Goal: Task Accomplishment & Management: Manage account settings

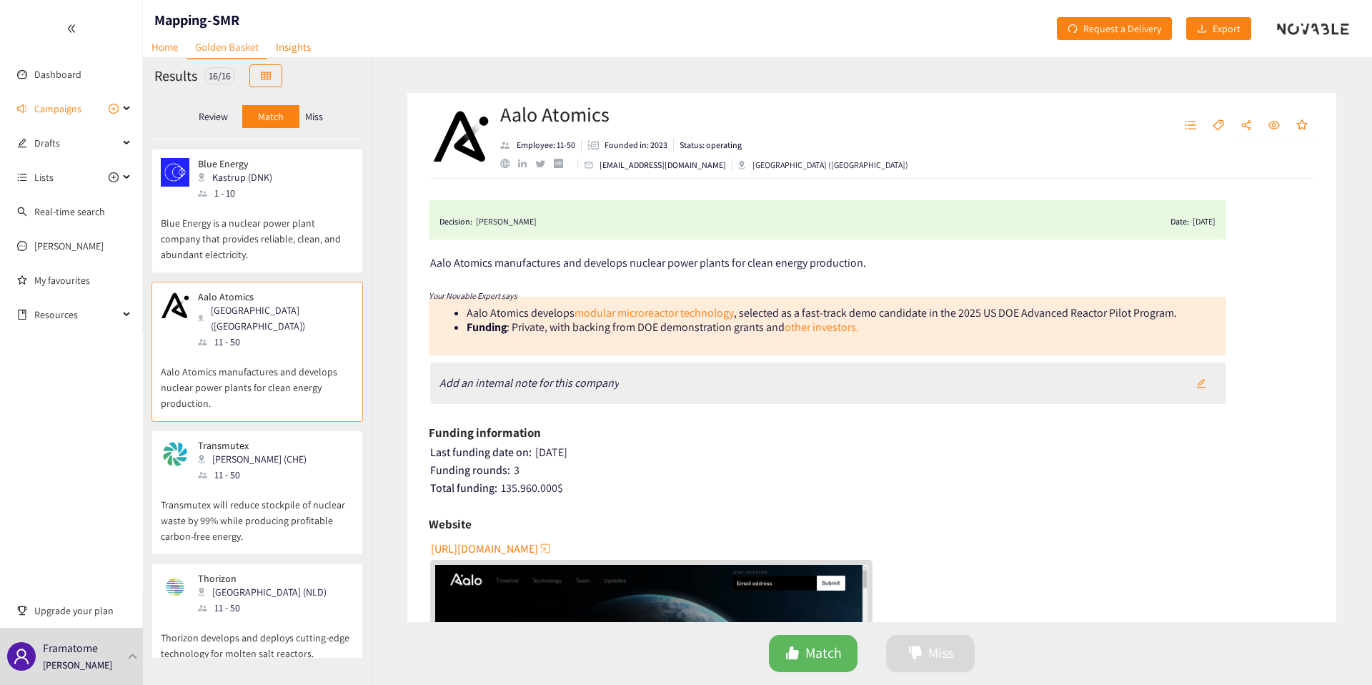
scroll to position [1546, 0]
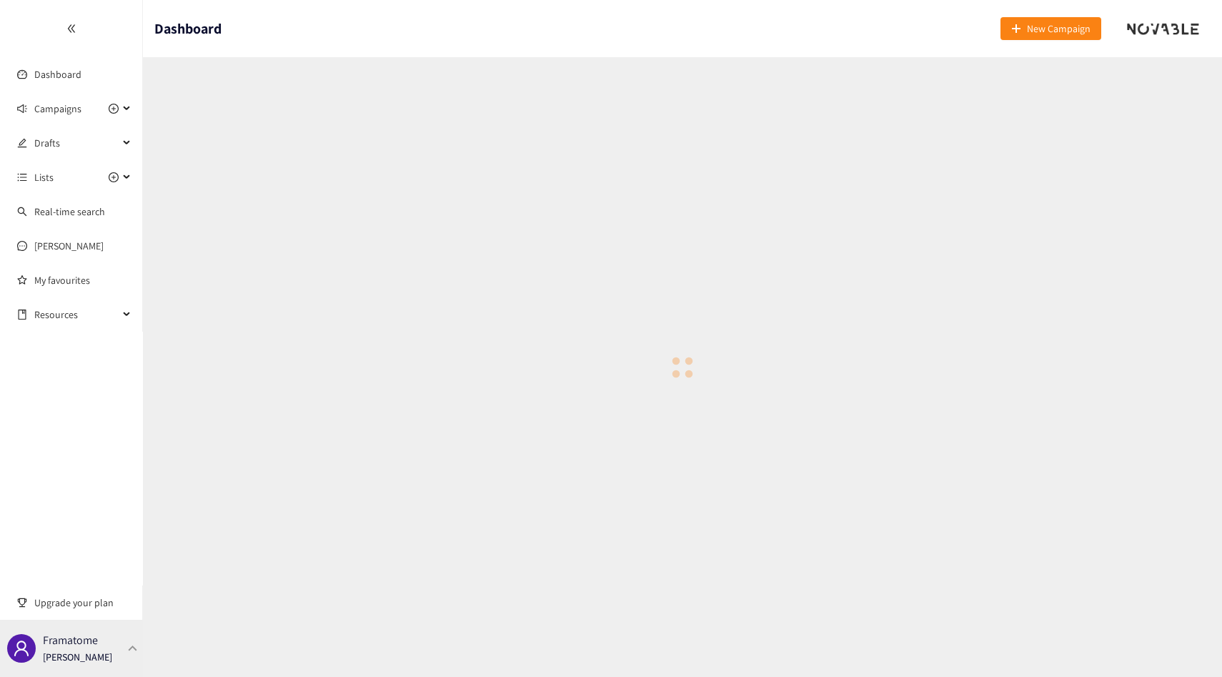
click at [110, 657] on div "Framatome Thibaut Jacobs" at bounding box center [71, 648] width 143 height 57
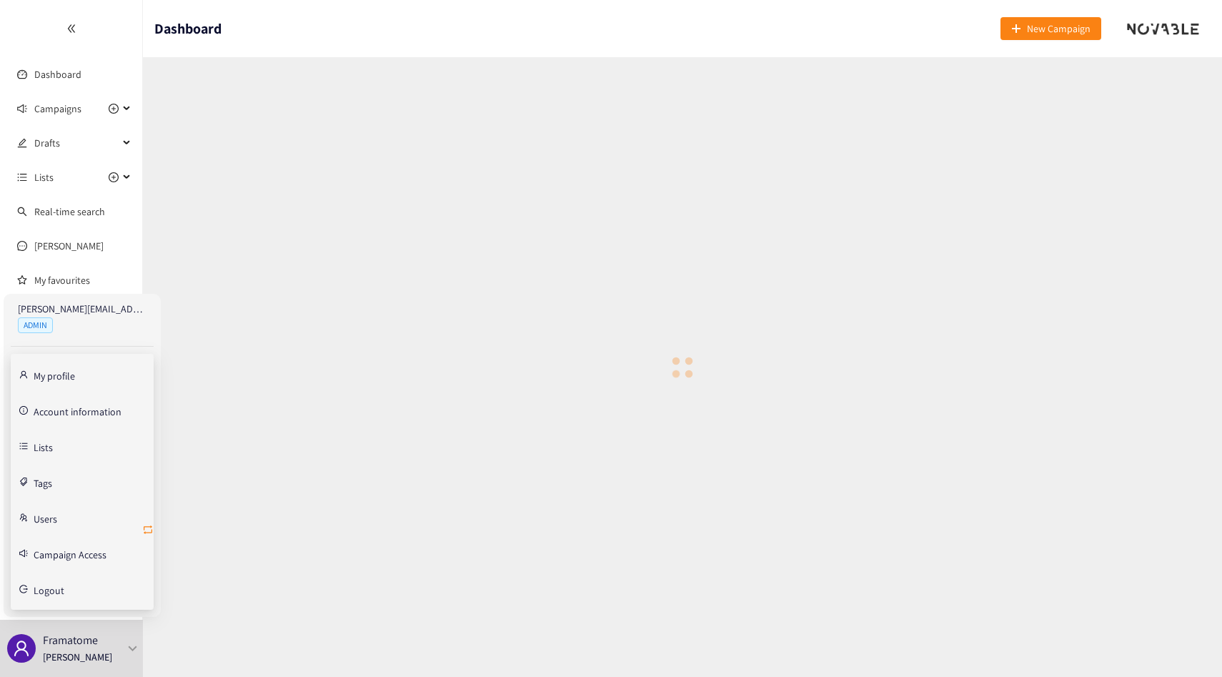
click at [148, 525] on icon "retweet" at bounding box center [147, 529] width 11 height 11
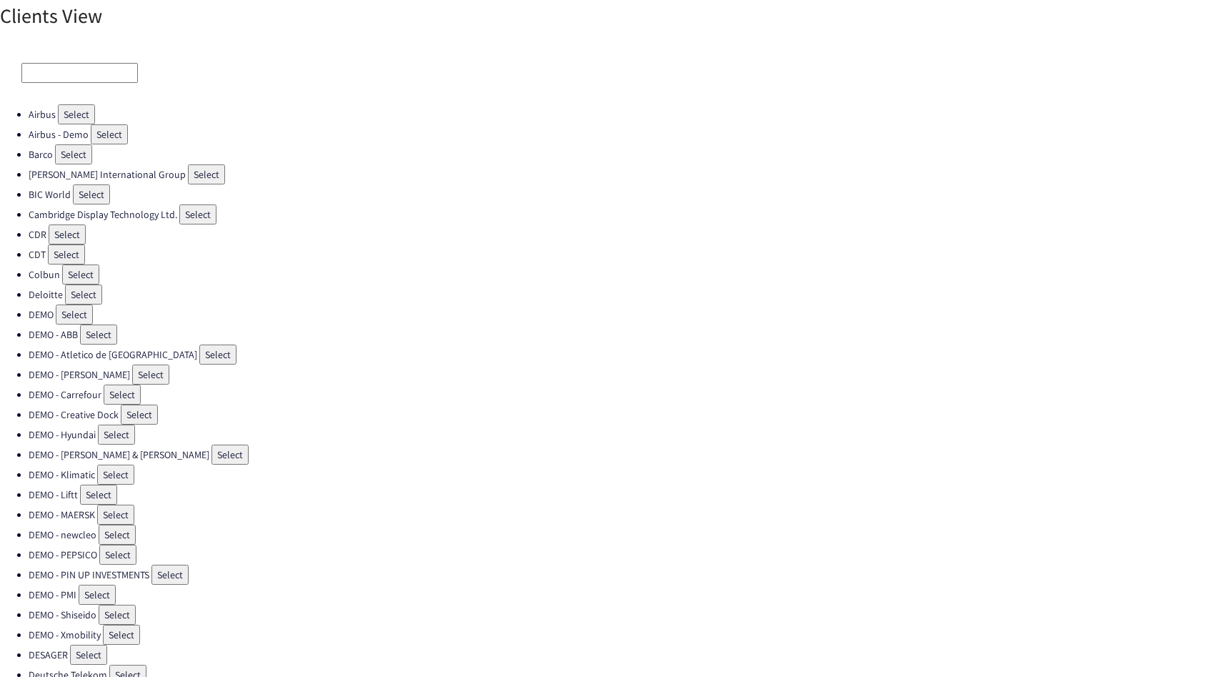
click at [80, 74] on input at bounding box center [79, 73] width 116 height 20
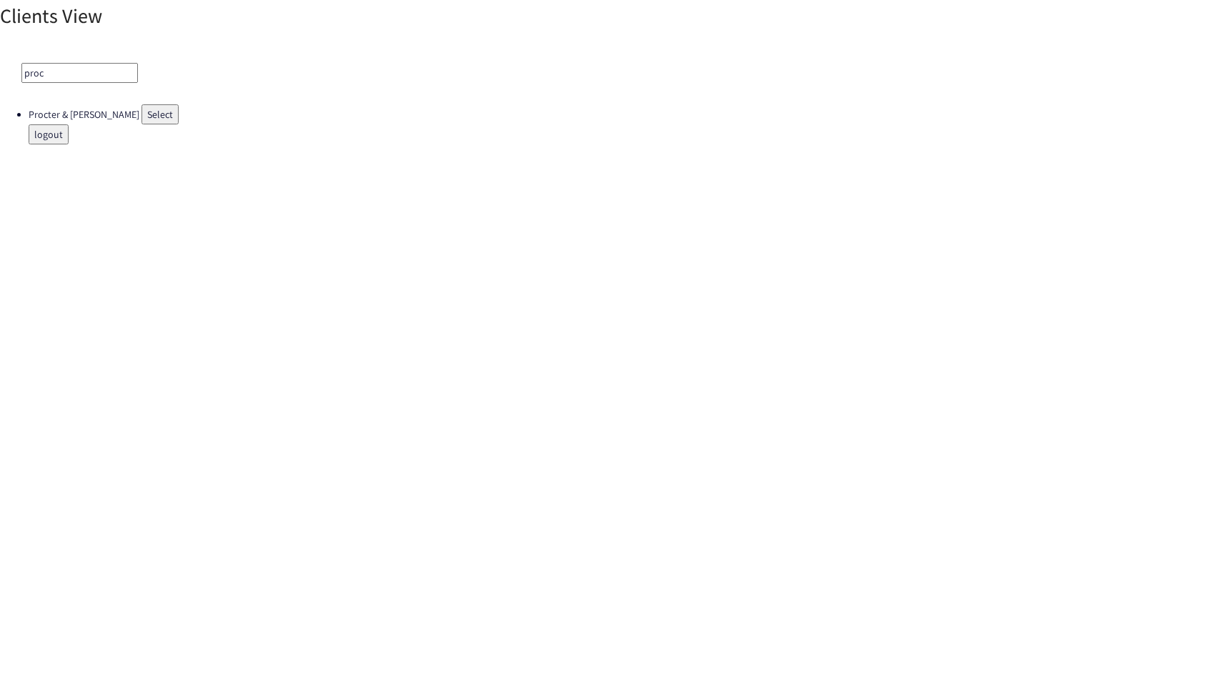
type input "proc"
click at [144, 115] on li "Procter & Gamble Select" at bounding box center [625, 114] width 1193 height 20
click at [141, 115] on button "Select" at bounding box center [159, 114] width 37 height 20
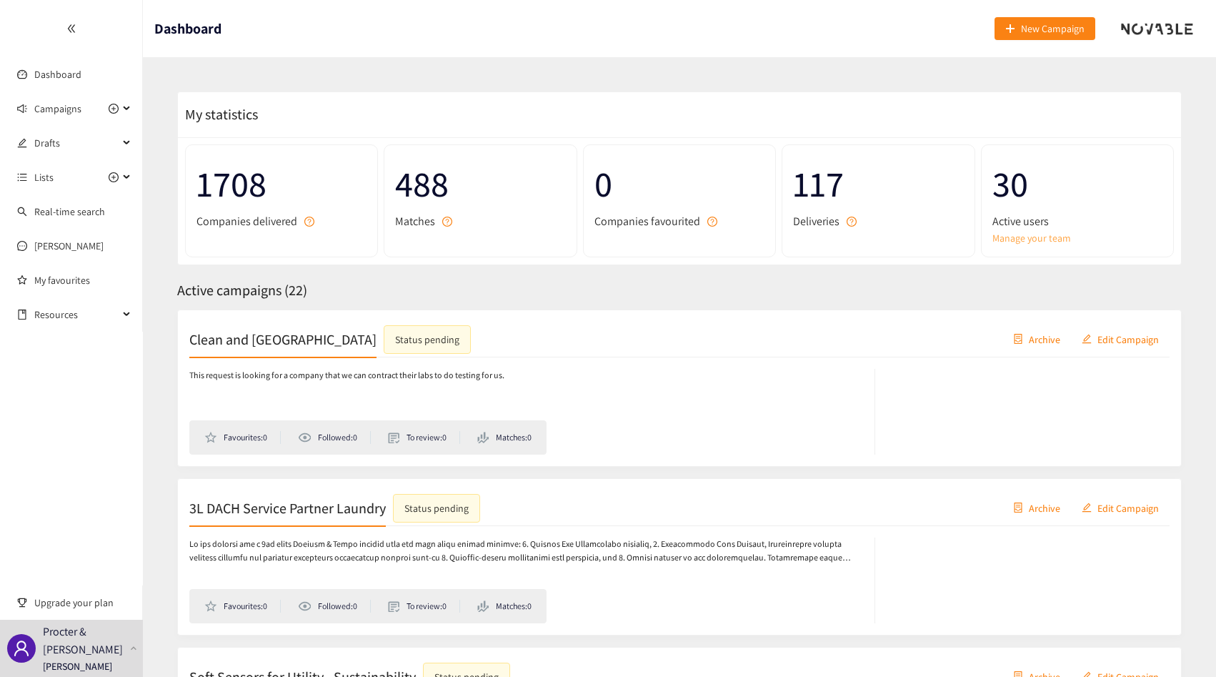
click at [1018, 239] on link "Manage your team" at bounding box center [1078, 238] width 170 height 16
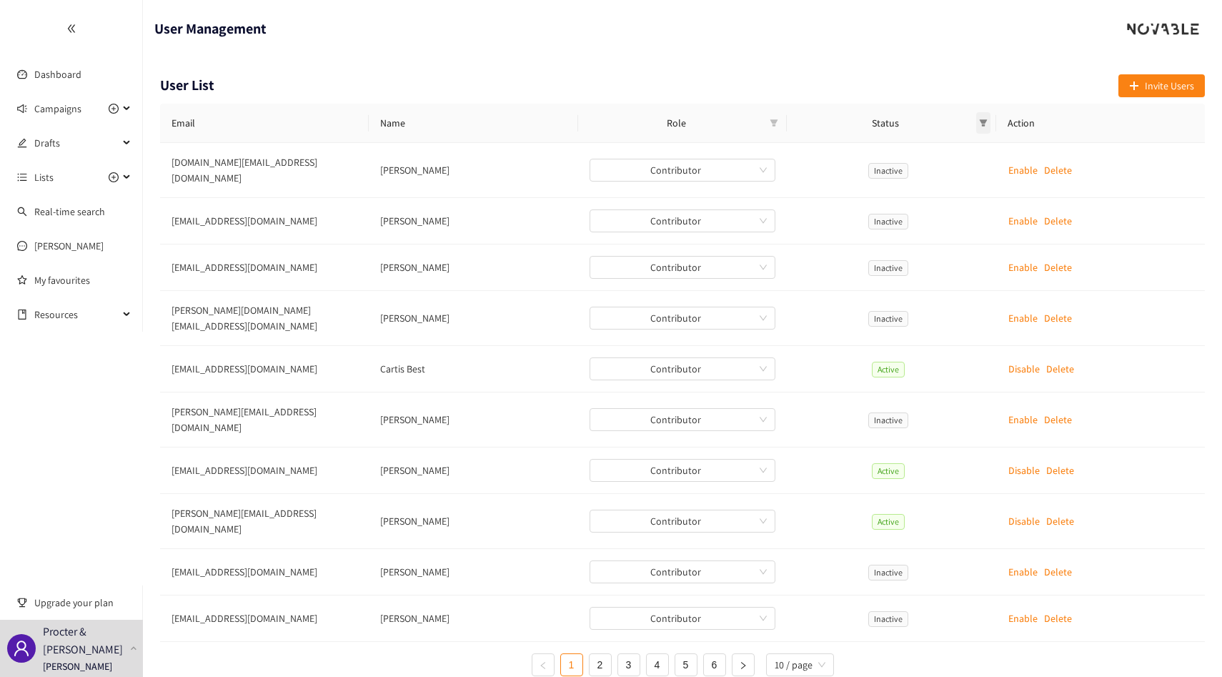
click at [982, 118] on span at bounding box center [983, 122] width 14 height 21
click at [944, 80] on div "User List Invite Users" at bounding box center [682, 88] width 1045 height 29
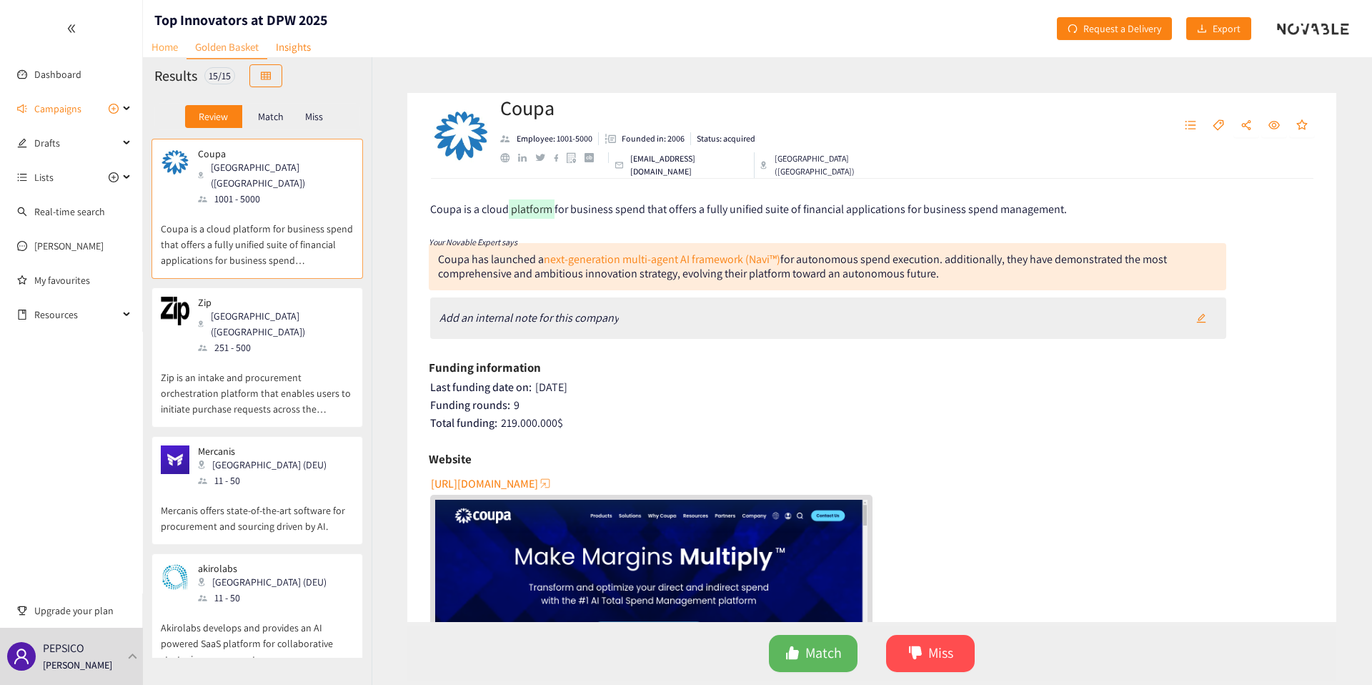
click at [174, 46] on link "Home" at bounding box center [165, 47] width 44 height 22
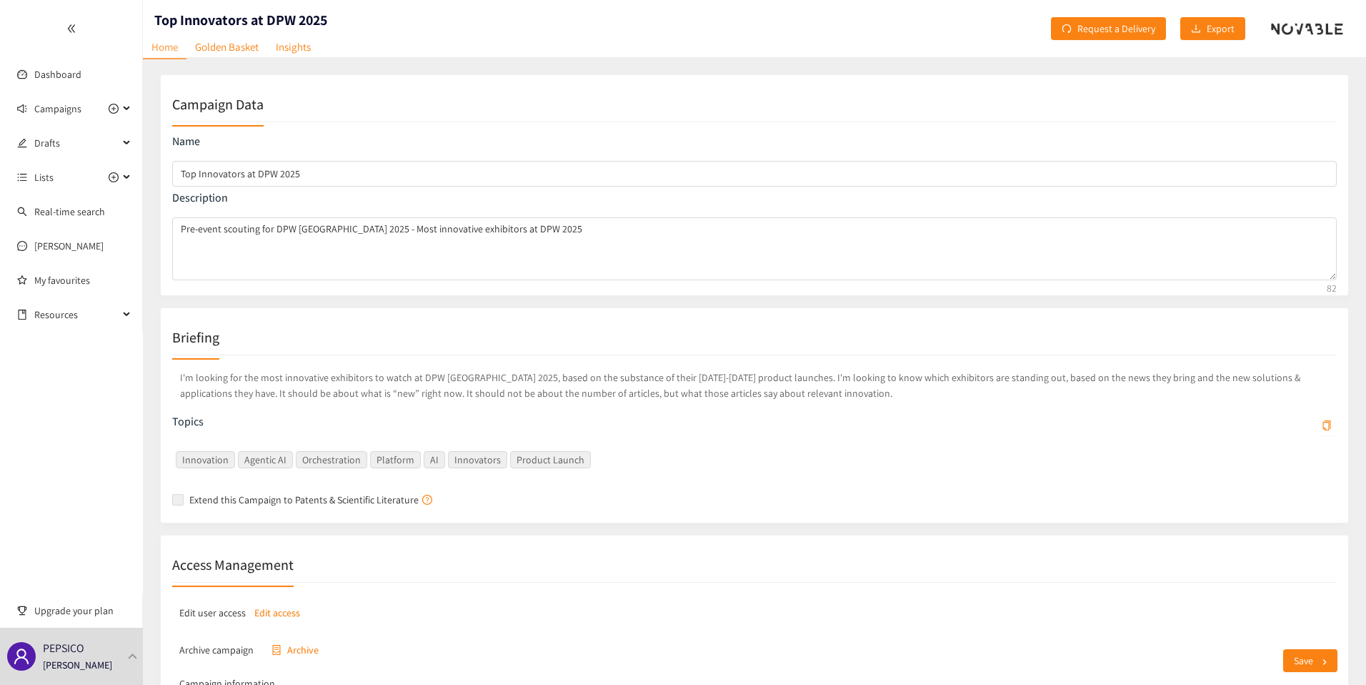
scroll to position [136, 0]
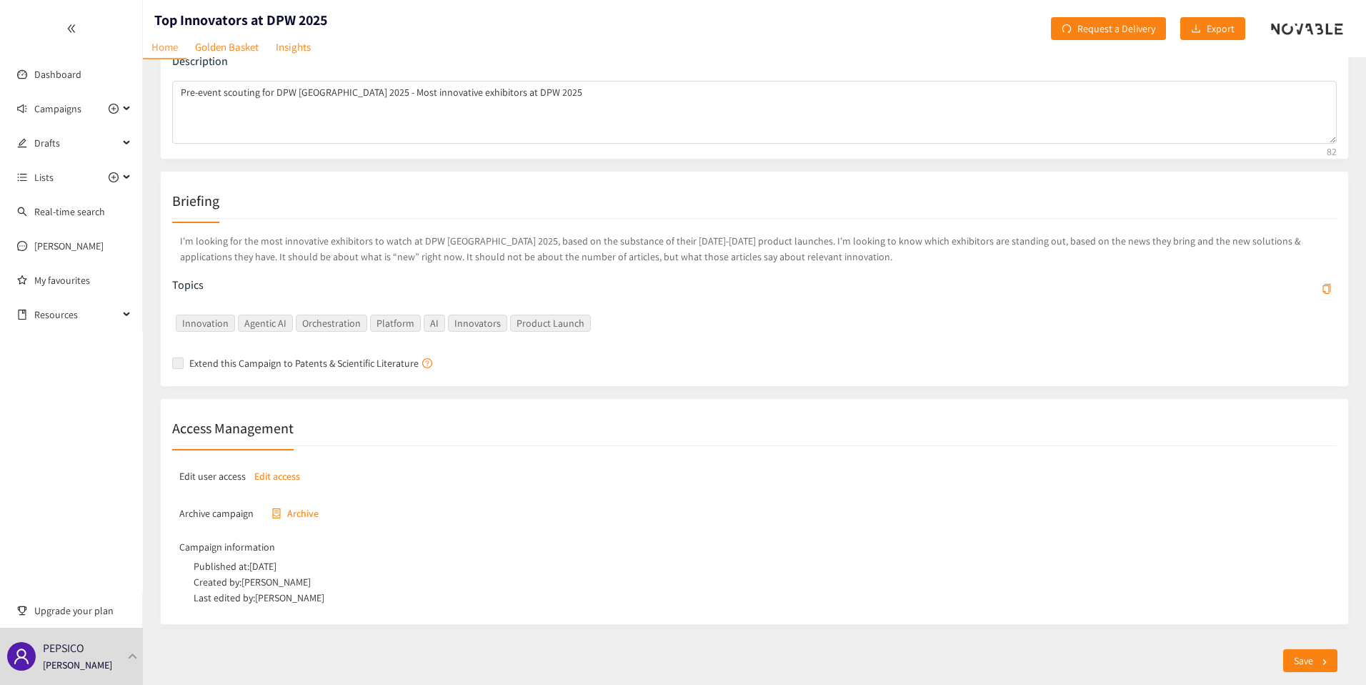
click at [285, 472] on p "Edit access" at bounding box center [277, 476] width 46 height 16
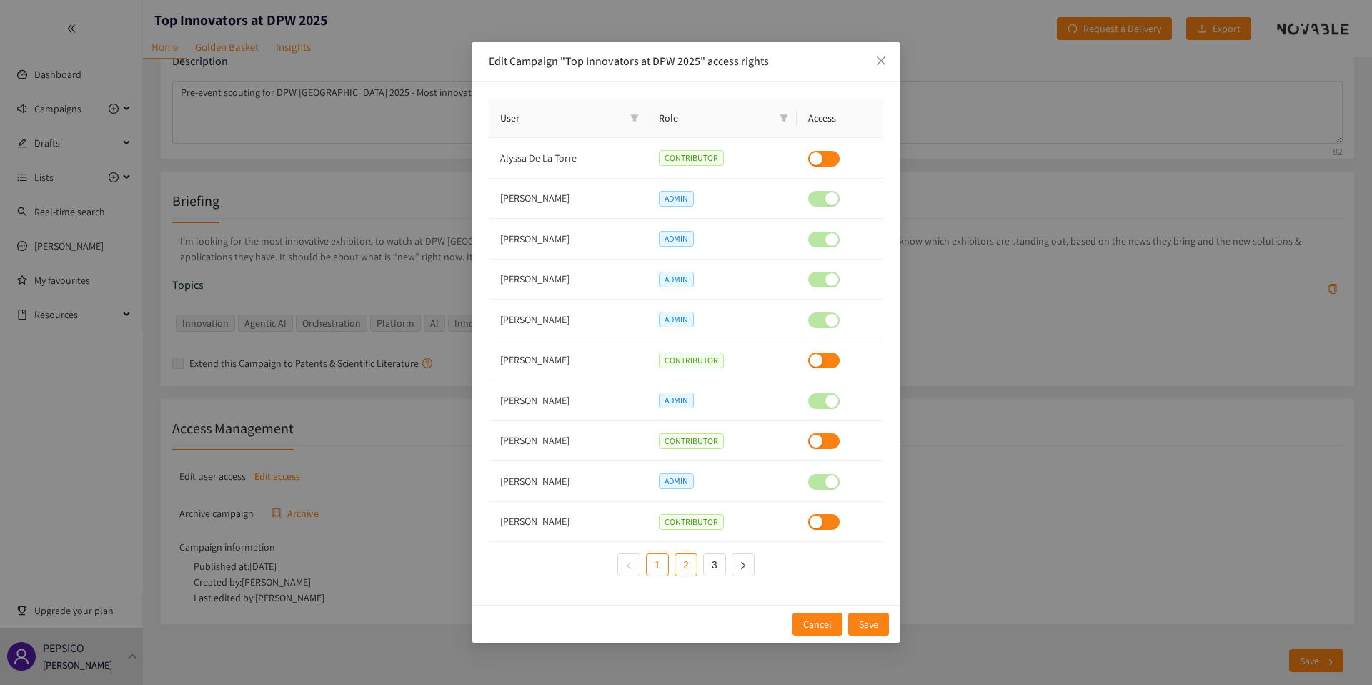
click at [693, 560] on link "2" at bounding box center [685, 564] width 21 height 21
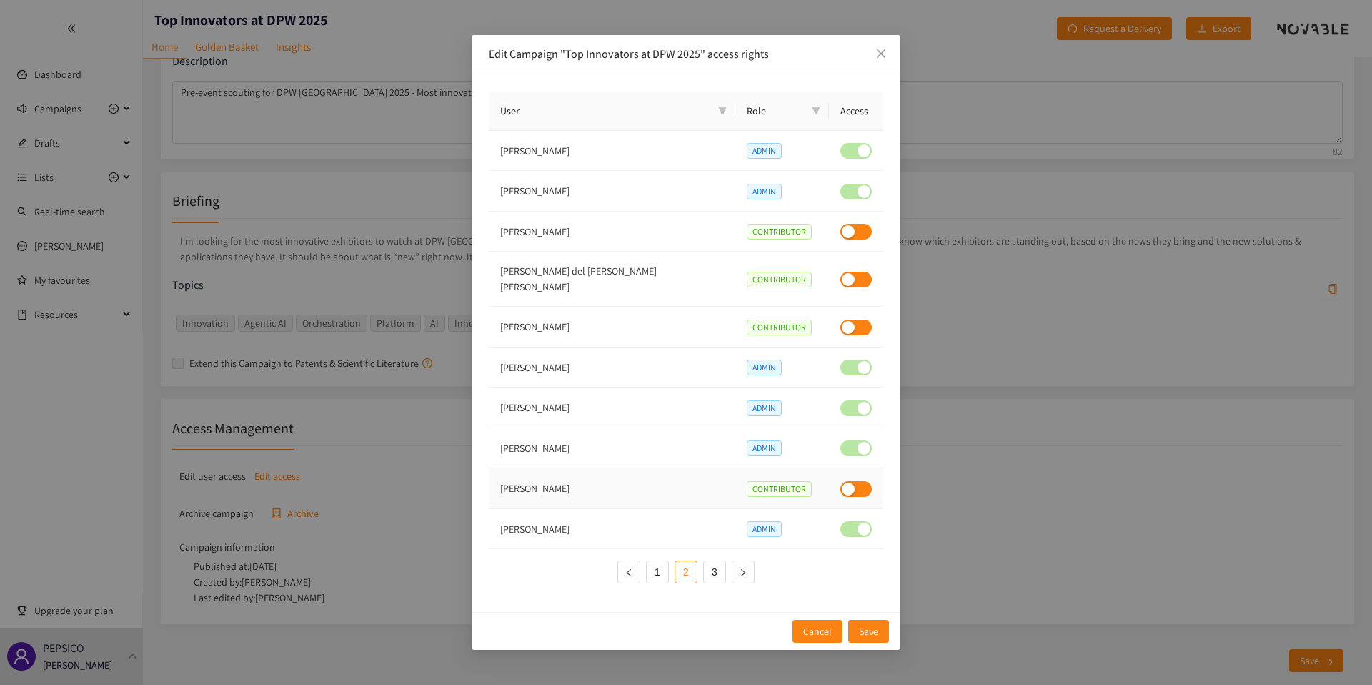
click at [842, 482] on div "button" at bounding box center [848, 488] width 13 height 13
click at [714, 571] on link "3" at bounding box center [714, 571] width 21 height 21
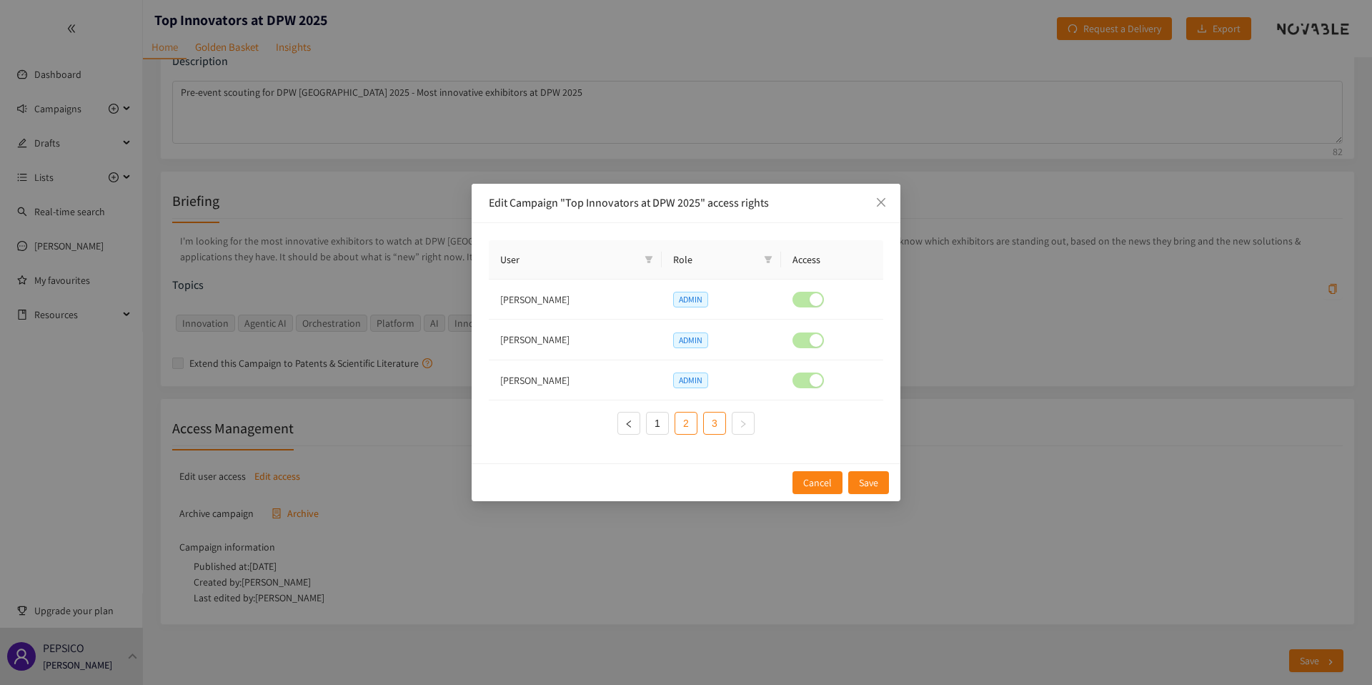
click at [686, 424] on link "2" at bounding box center [685, 422] width 21 height 21
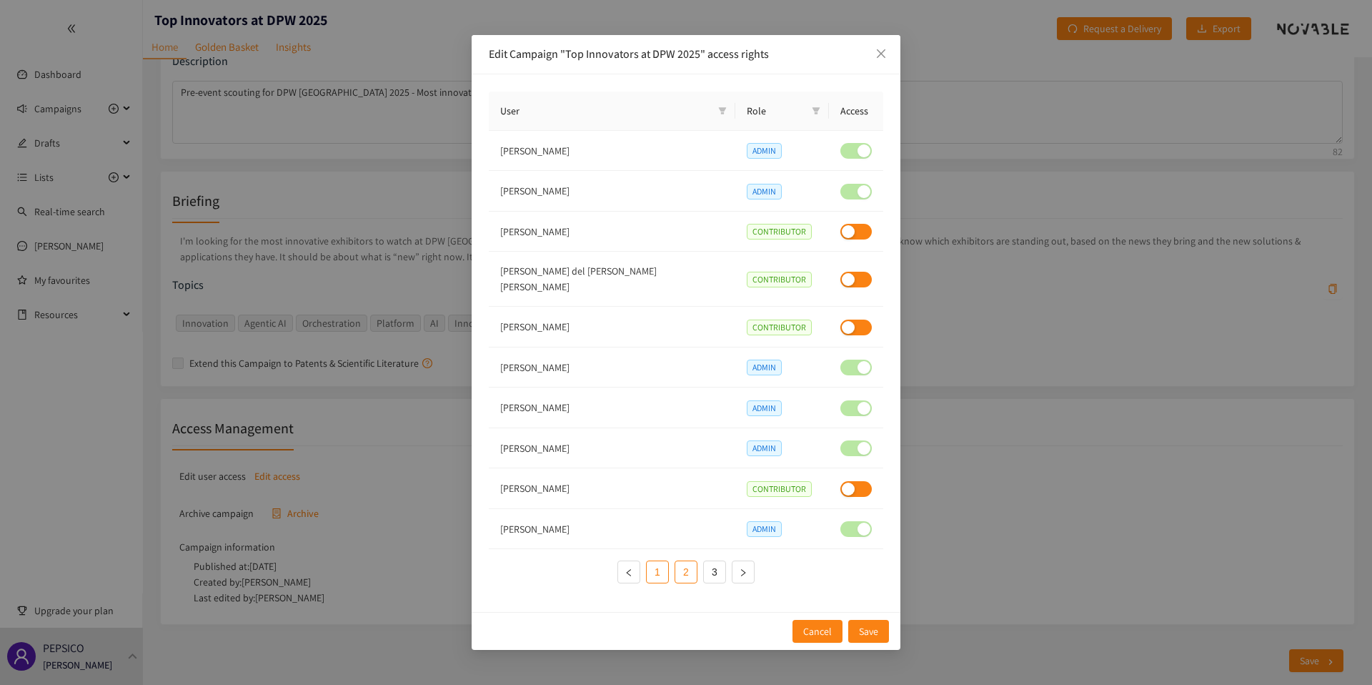
click at [658, 562] on link "1" at bounding box center [657, 571] width 21 height 21
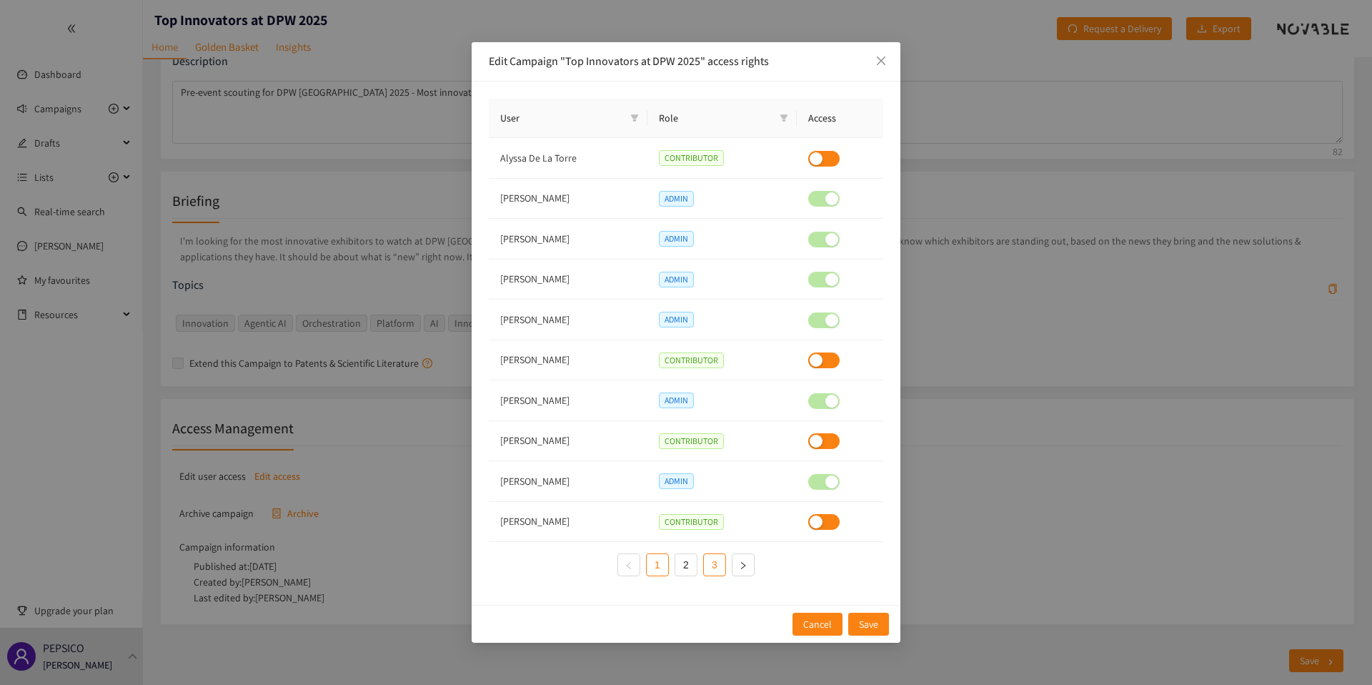
click at [719, 570] on link "3" at bounding box center [714, 564] width 21 height 21
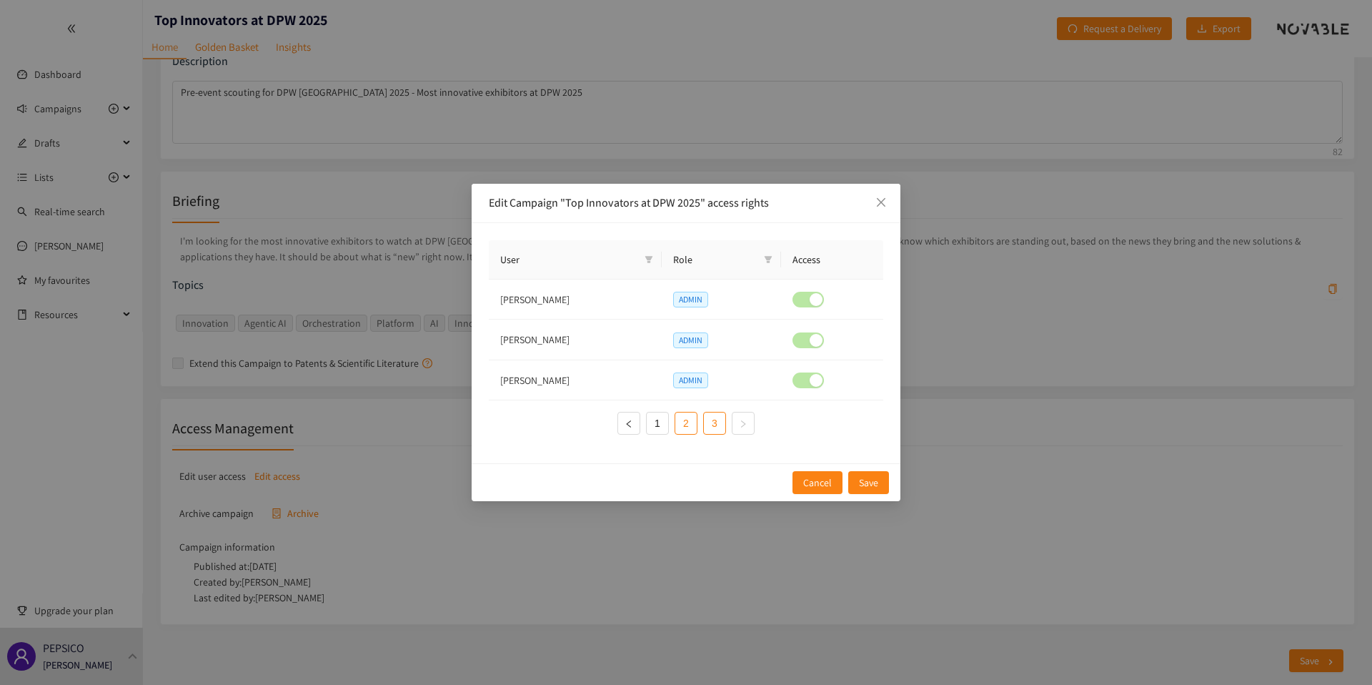
click at [679, 429] on link "2" at bounding box center [685, 422] width 21 height 21
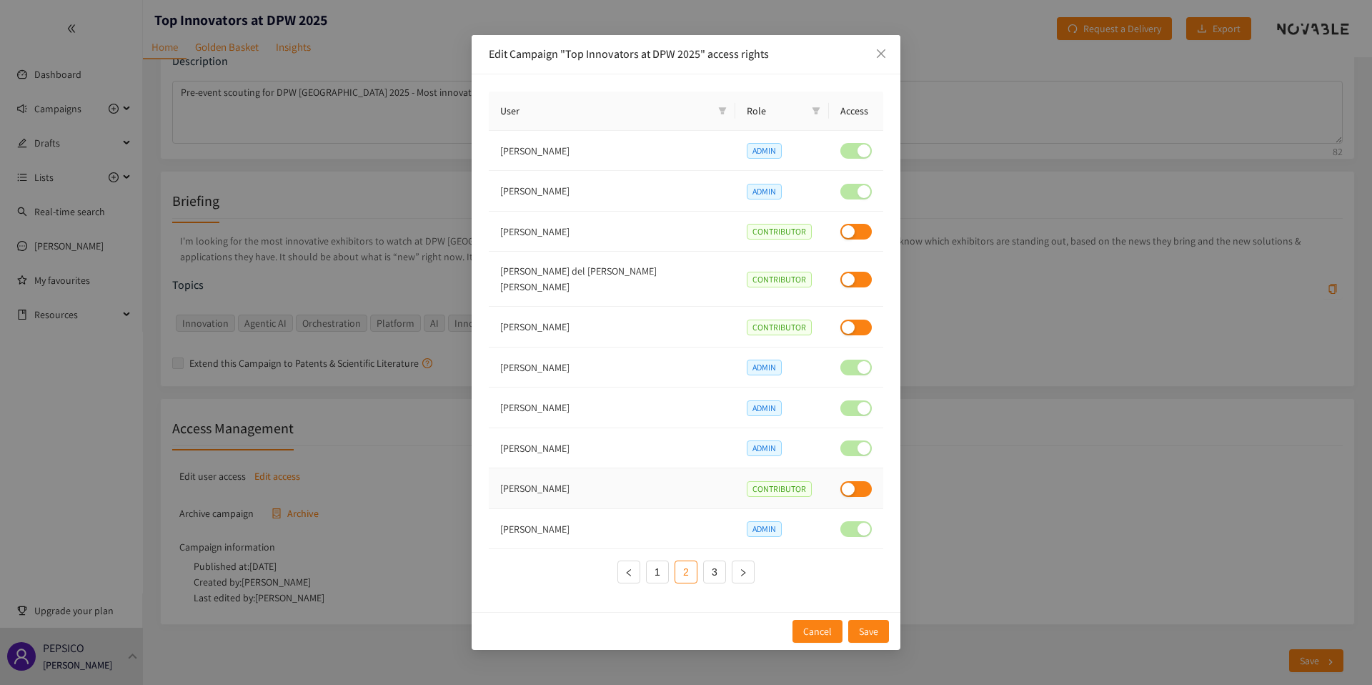
click at [843, 486] on button "button" at bounding box center [855, 489] width 31 height 16
click at [860, 623] on span "Save" at bounding box center [868, 631] width 19 height 16
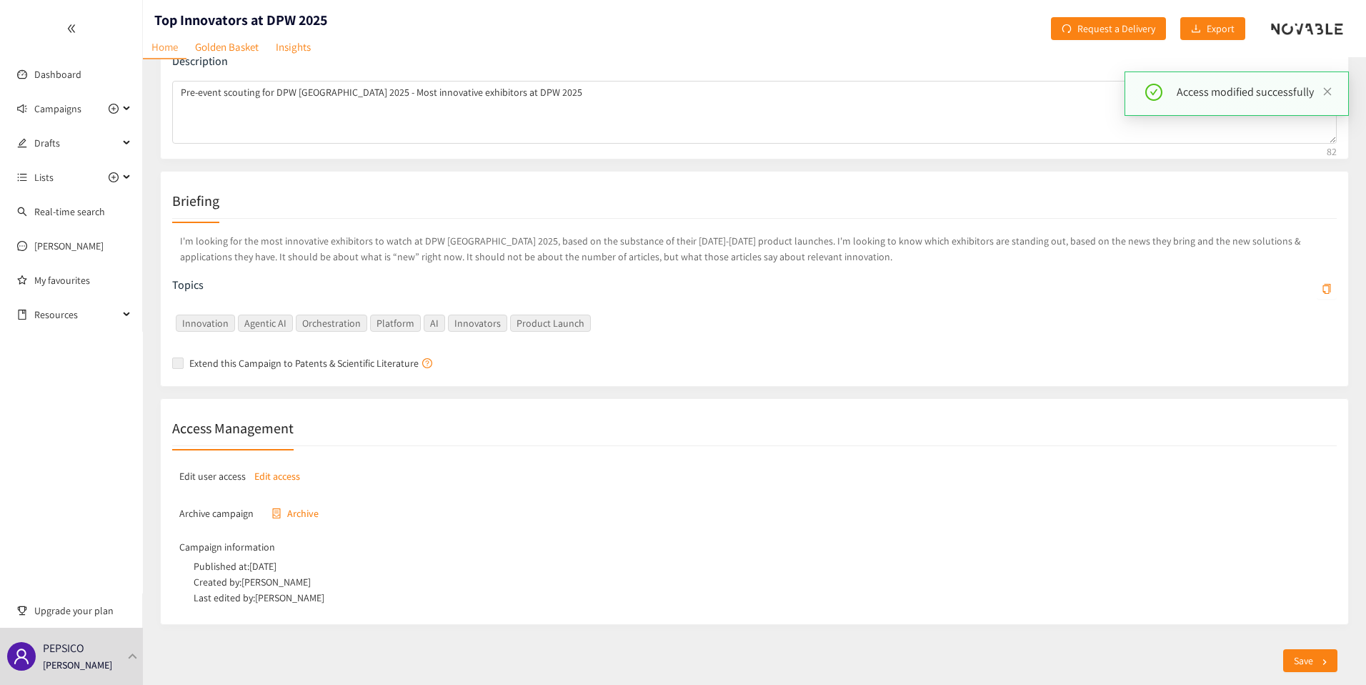
click at [293, 477] on p "Edit access" at bounding box center [277, 476] width 46 height 16
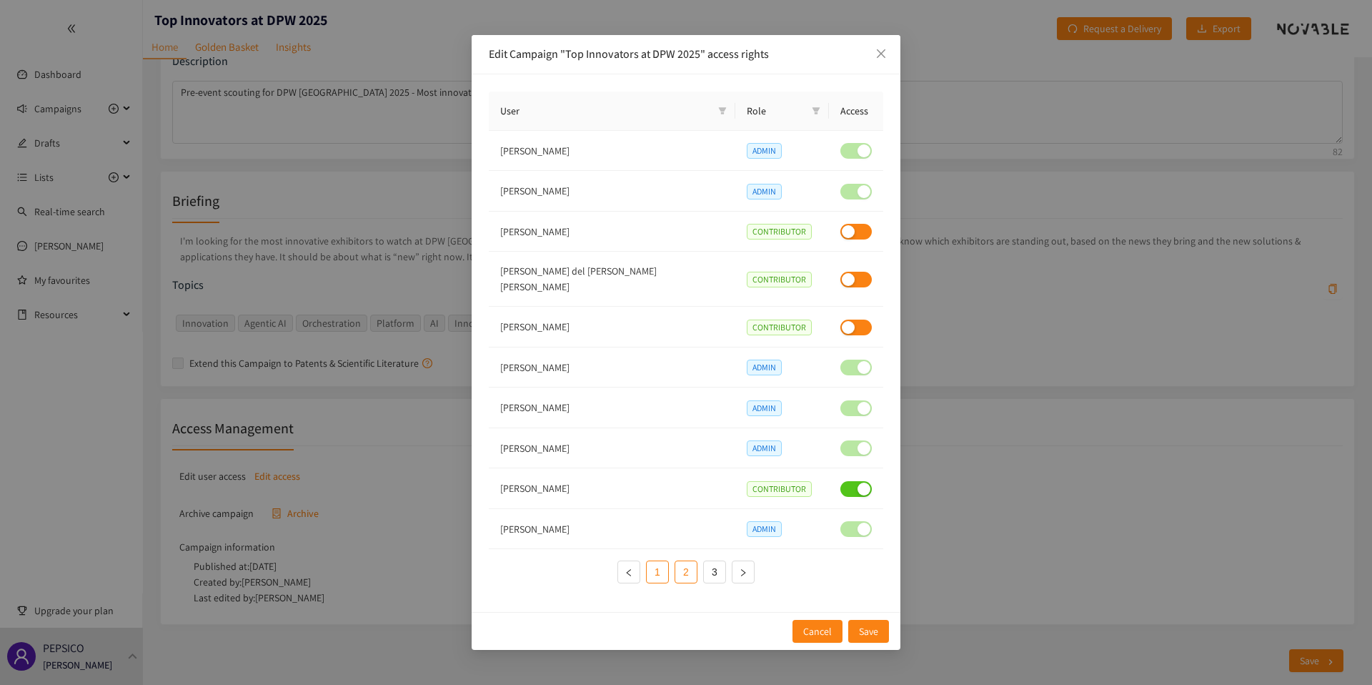
click at [649, 565] on link "1" at bounding box center [657, 571] width 21 height 21
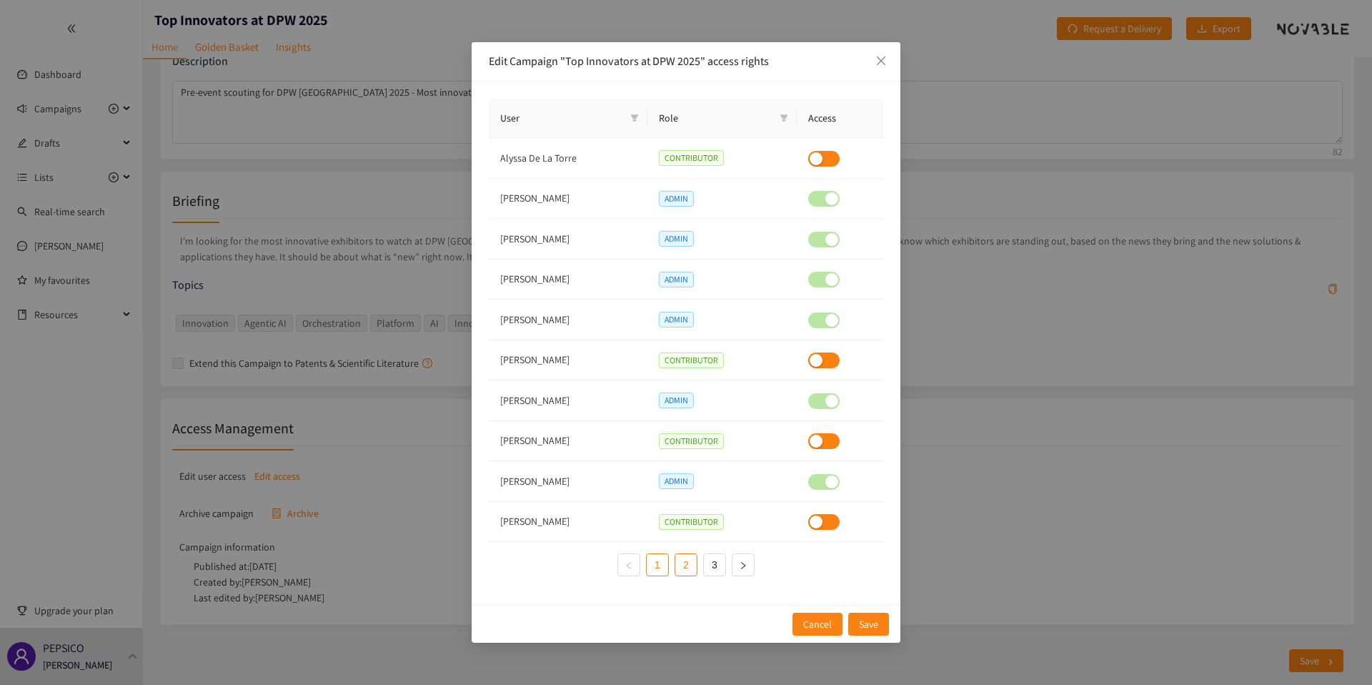
click at [677, 565] on link "2" at bounding box center [685, 564] width 21 height 21
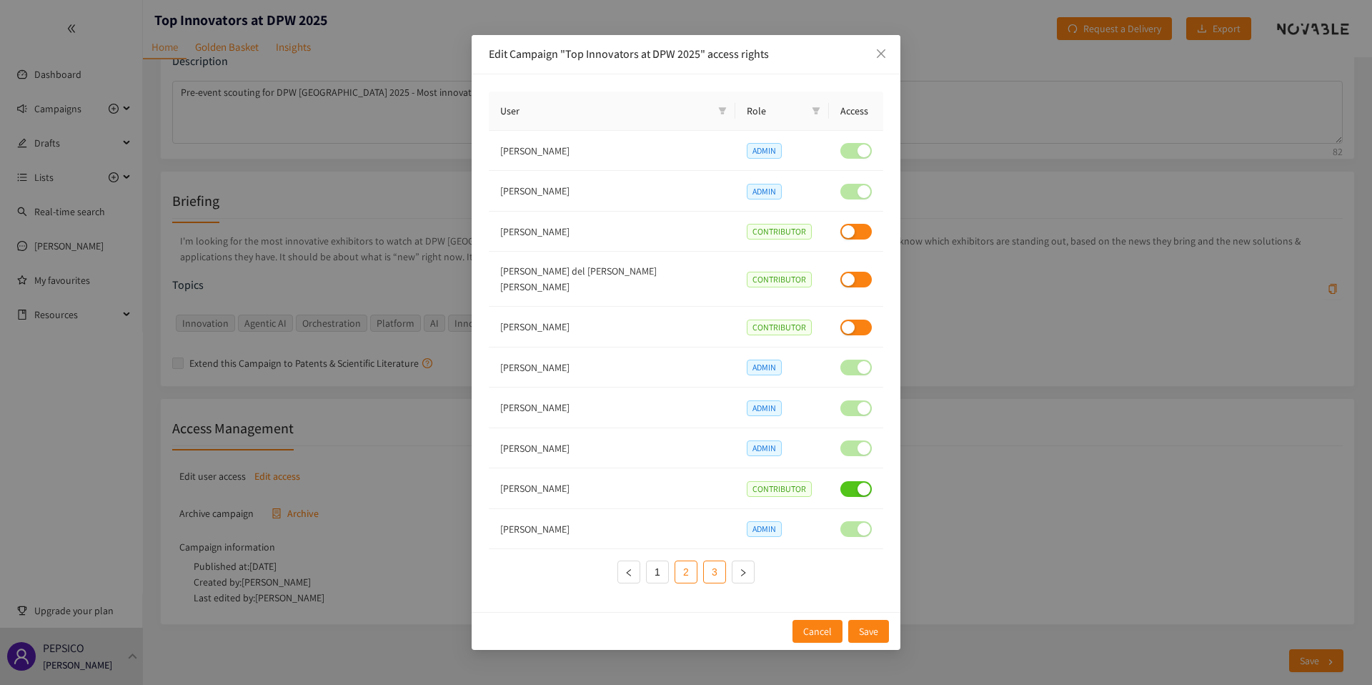
click at [717, 564] on link "3" at bounding box center [714, 571] width 21 height 21
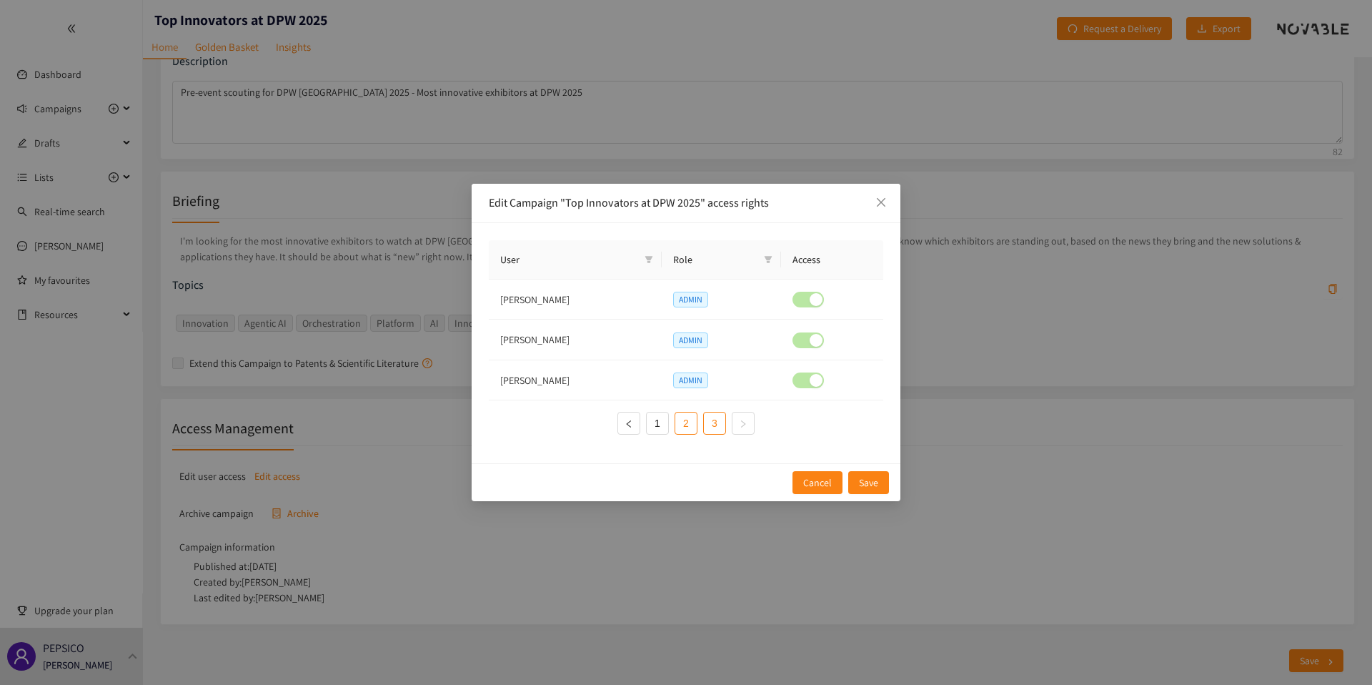
click at [675, 422] on link "2" at bounding box center [685, 422] width 21 height 21
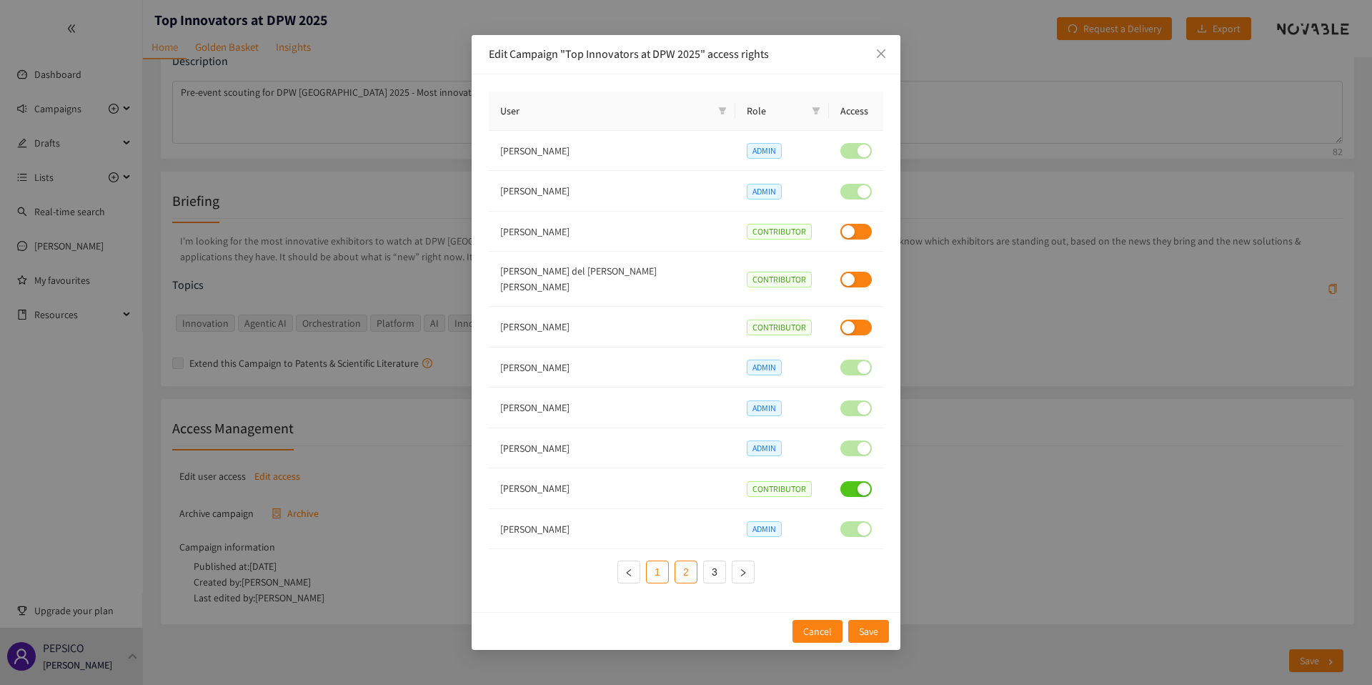
click at [658, 565] on link "1" at bounding box center [657, 571] width 21 height 21
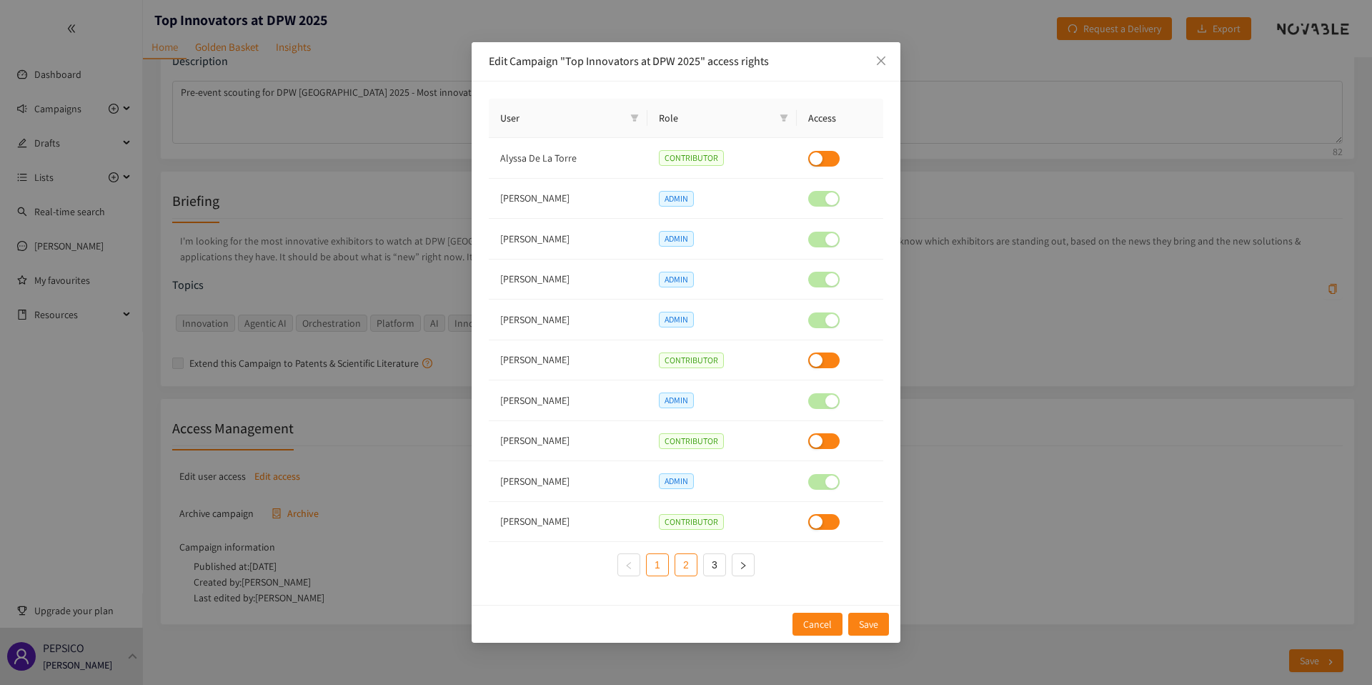
click at [692, 563] on link "2" at bounding box center [685, 564] width 21 height 21
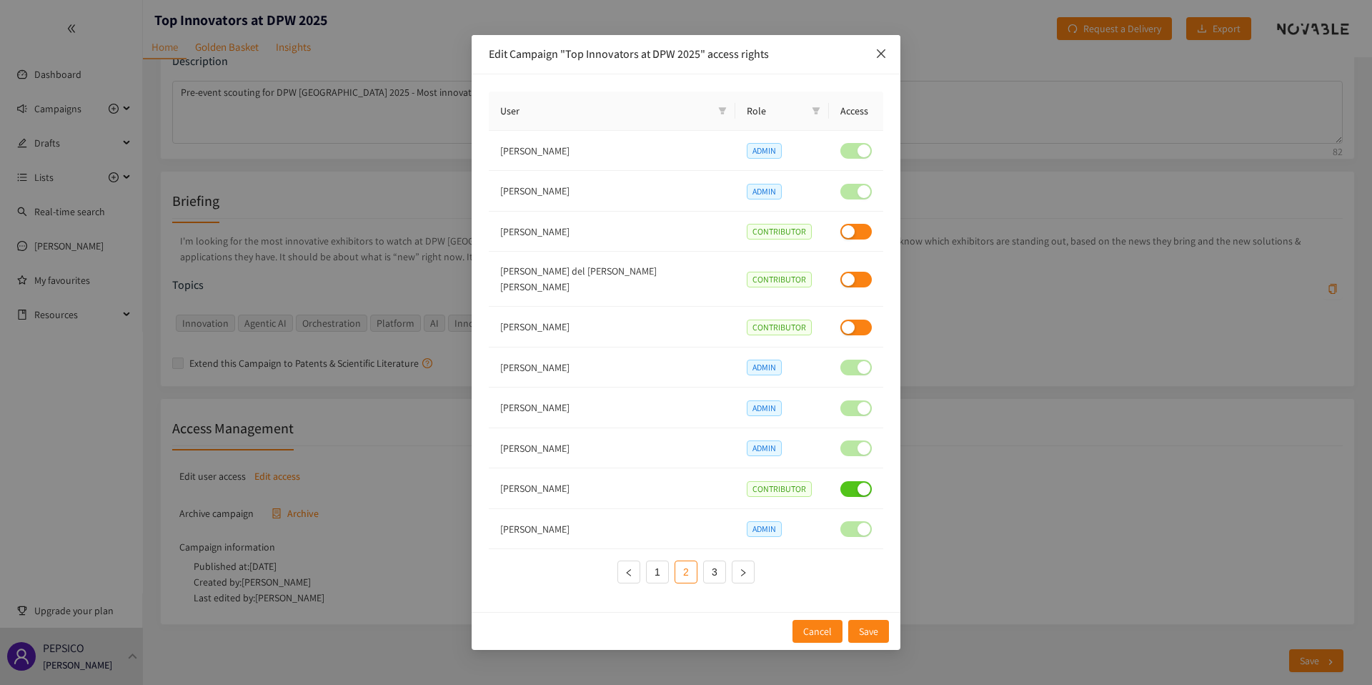
click at [880, 58] on icon "close" at bounding box center [881, 53] width 9 height 9
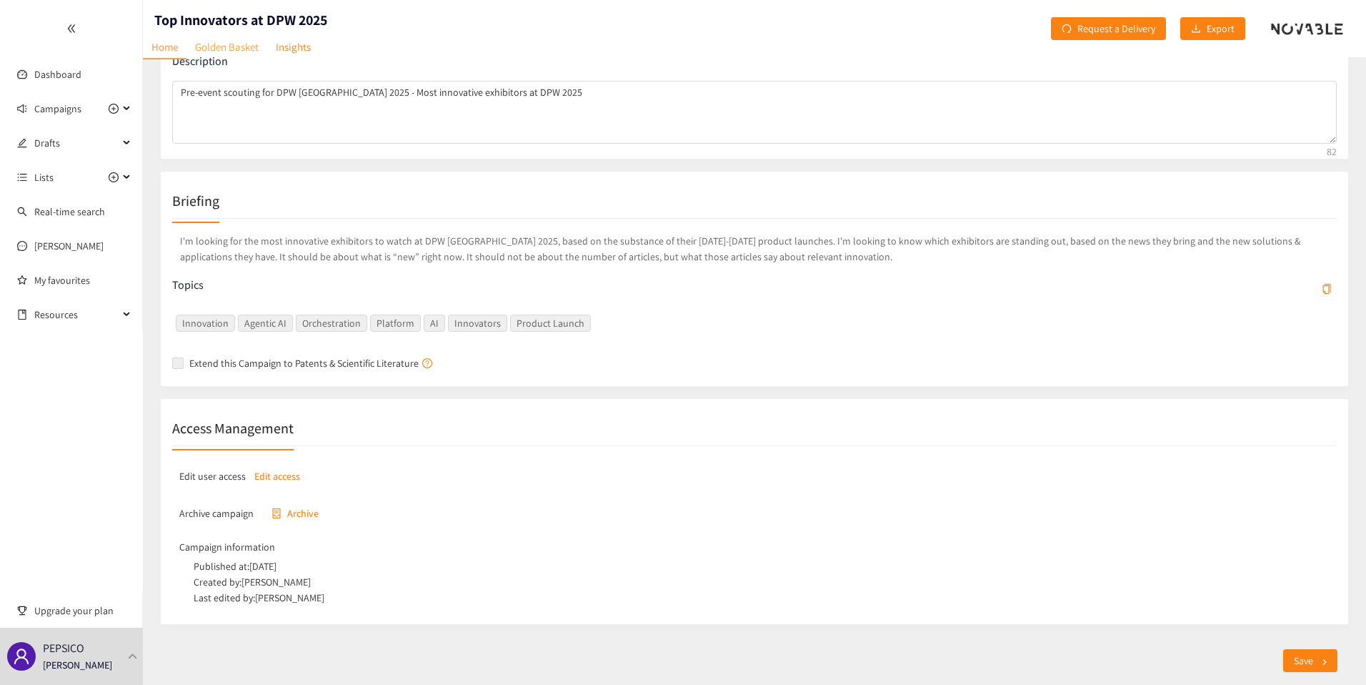
click at [243, 51] on link "Golden Basket" at bounding box center [227, 47] width 81 height 22
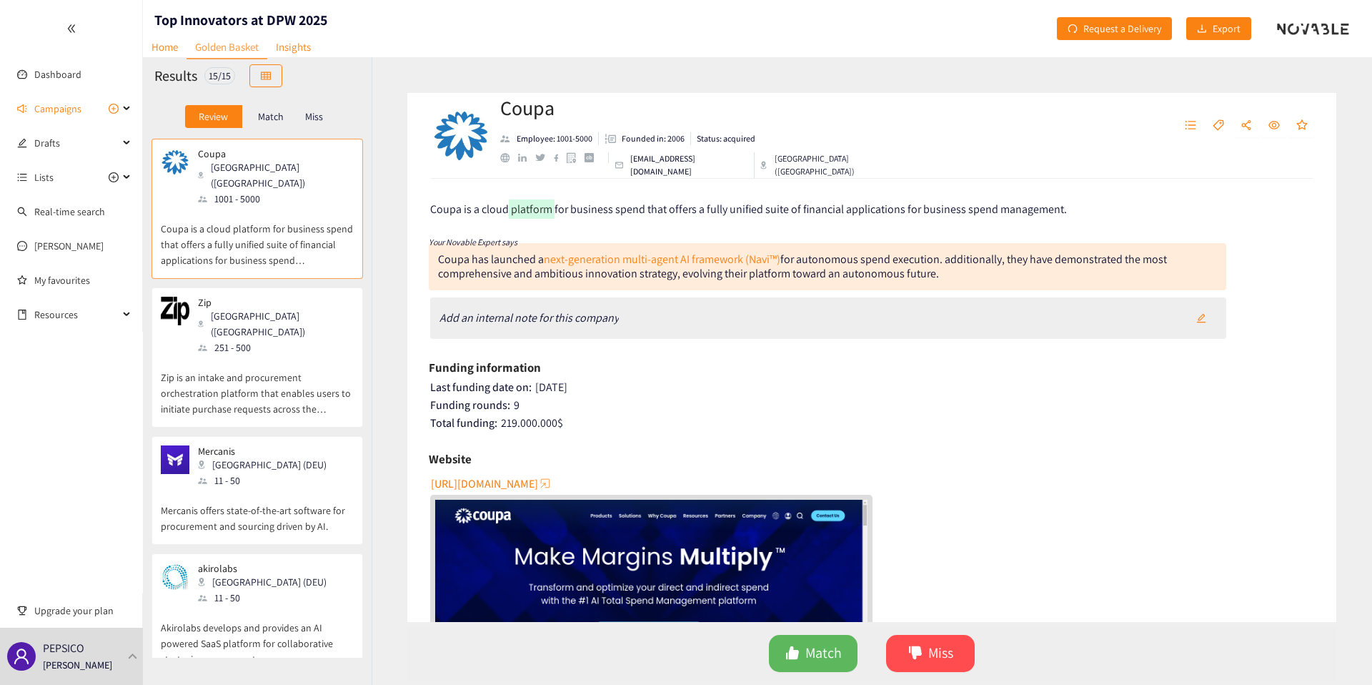
click at [264, 355] on p "Zip is an intake and procurement orchestration platform that enables users to i…" at bounding box center [257, 385] width 193 height 61
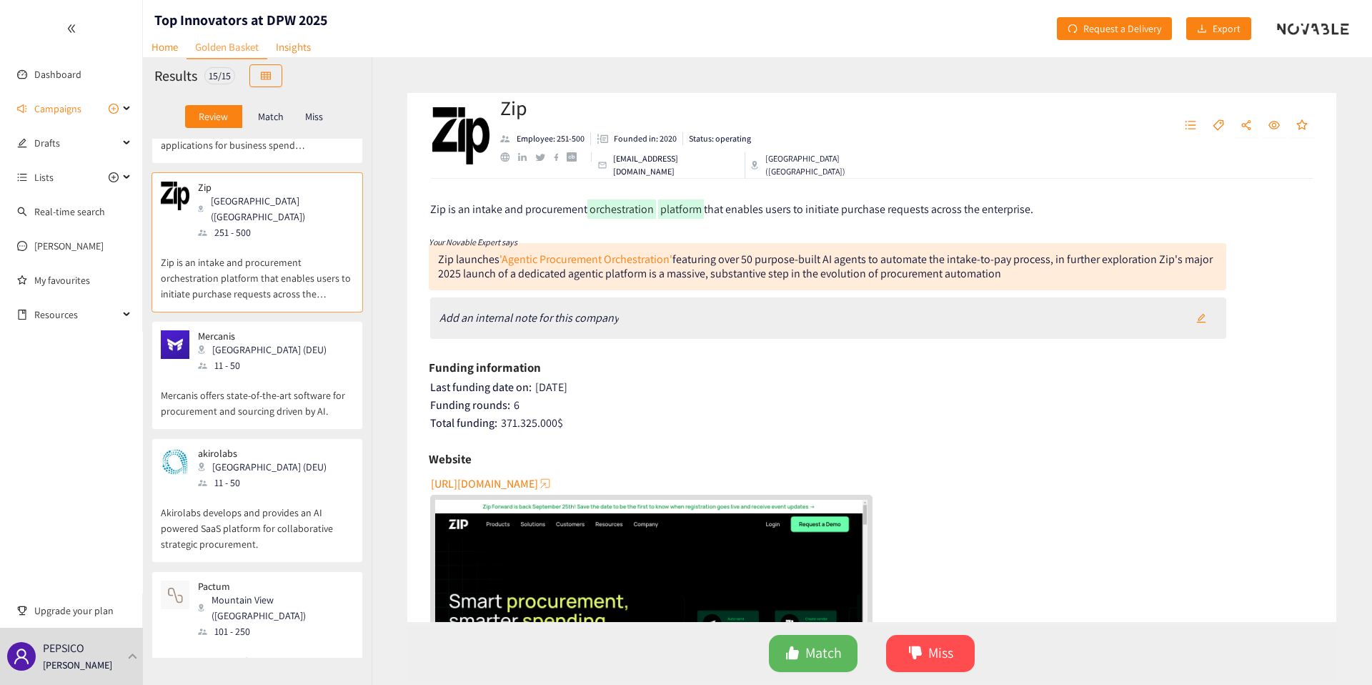
scroll to position [124, 0]
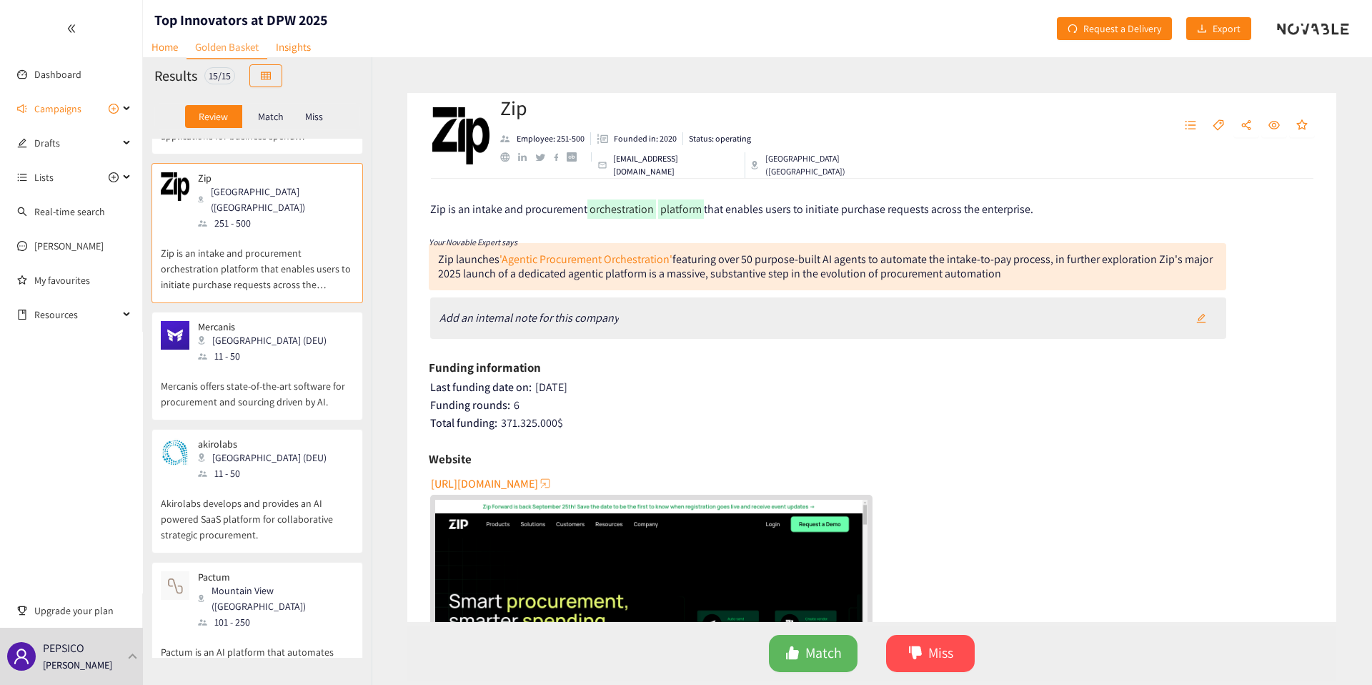
click at [261, 369] on p "Mercanis offers state-of-the-art software for procurement and sourcing driven b…" at bounding box center [257, 387] width 193 height 46
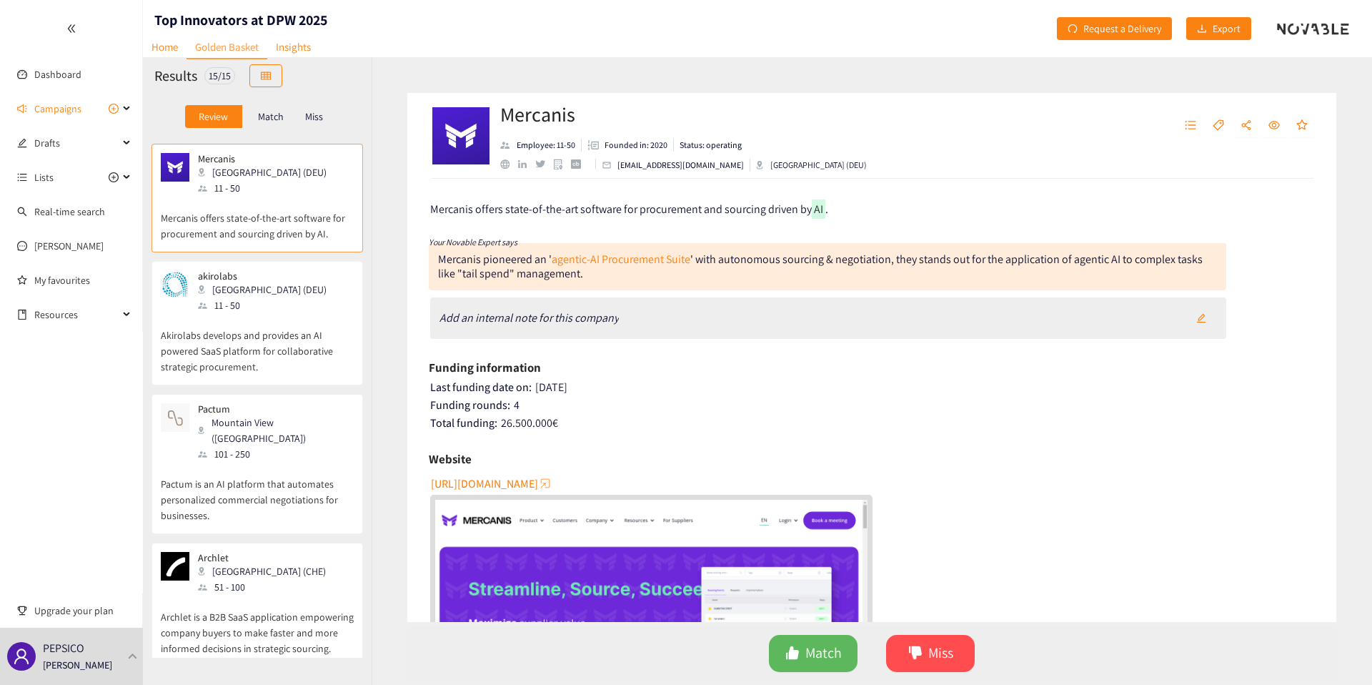
scroll to position [296, 0]
click at [261, 399] on p "Pactum" at bounding box center [271, 404] width 146 height 11
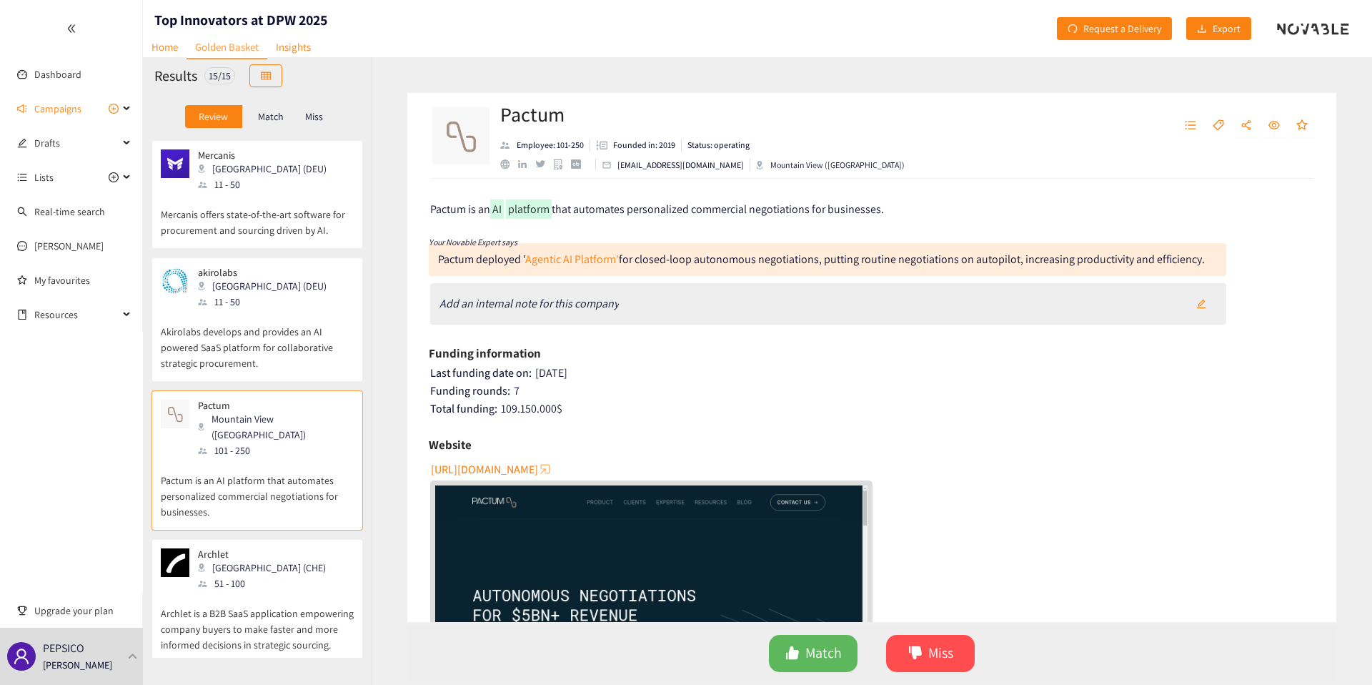
click at [260, 604] on p "Archlet is a B2B SaaS application empowering company buyers to make faster and …" at bounding box center [257, 621] width 193 height 61
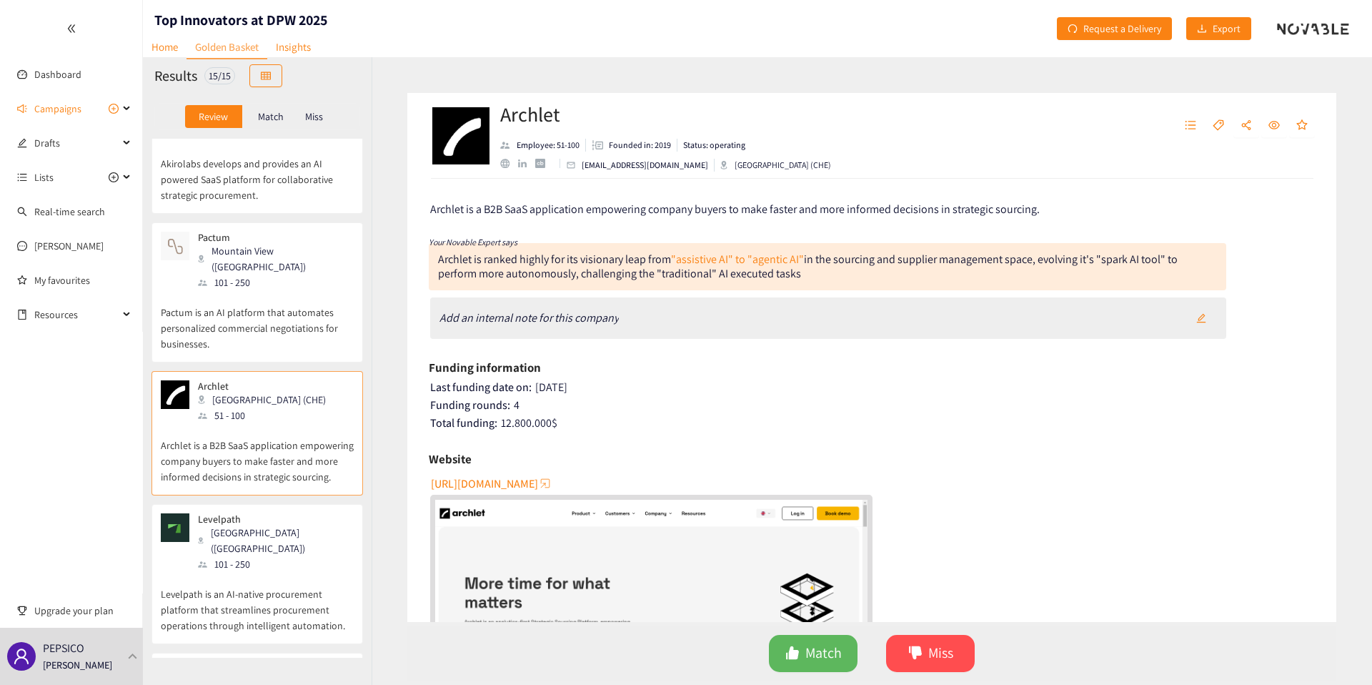
scroll to position [467, 0]
click at [277, 569] on p "Levelpath is an AI-native procurement platform that streamlines procurement ope…" at bounding box center [257, 599] width 193 height 61
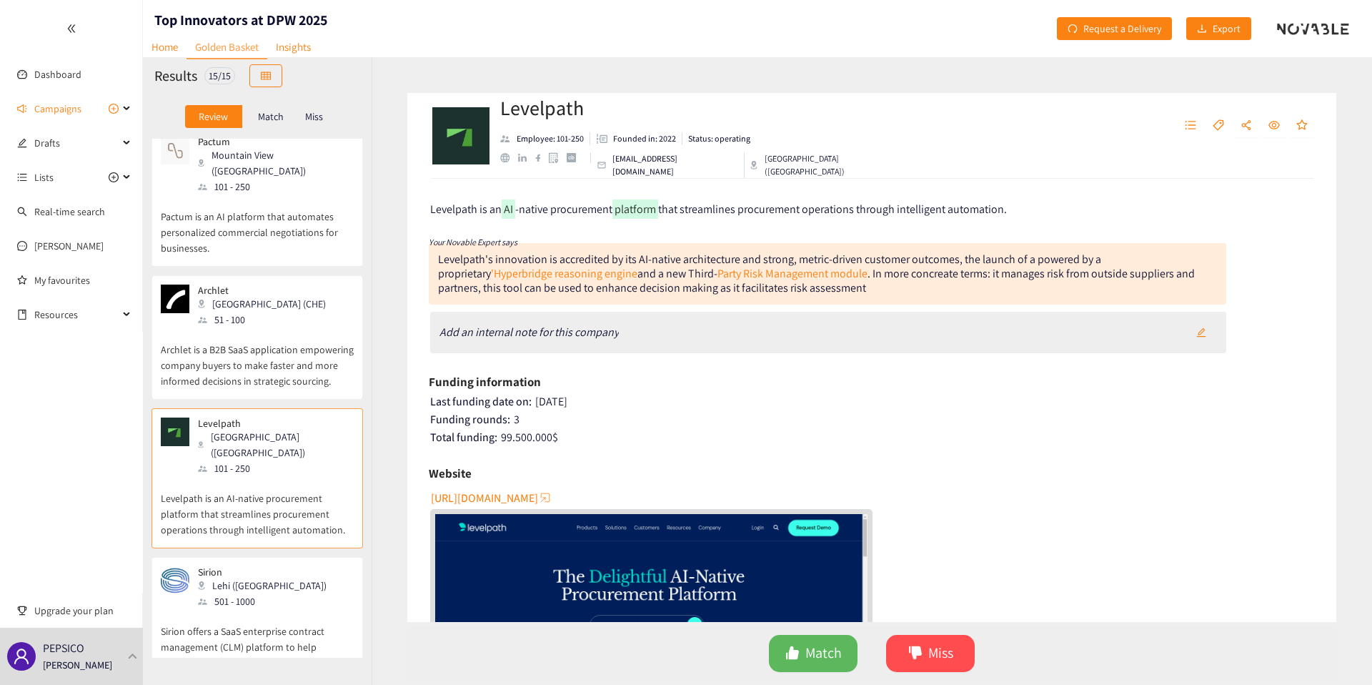
scroll to position [560, 0]
click at [230, 608] on p "Sirion offers a SaaS enterprise contract management (CLM) platform to help ente…" at bounding box center [257, 638] width 193 height 61
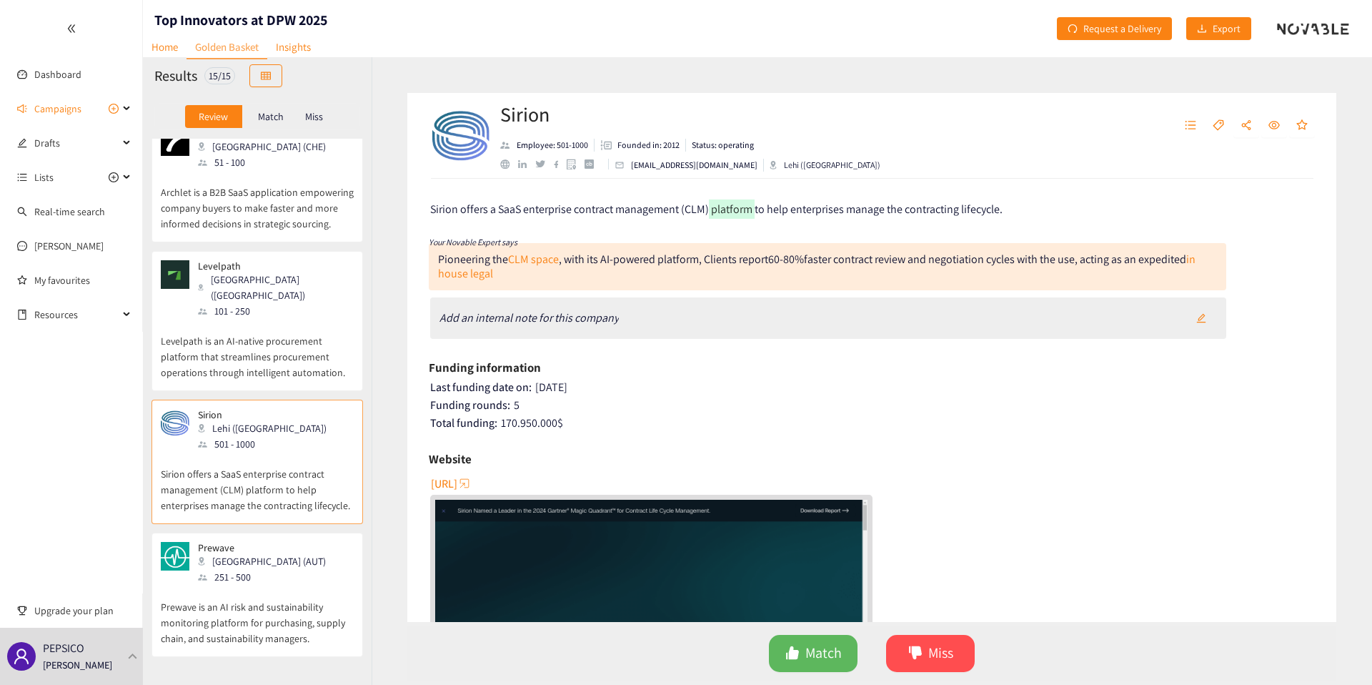
scroll to position [718, 0]
click at [294, 583] on p "Prewave is an AI risk and sustainability monitoring platform for purchasing, su…" at bounding box center [257, 613] width 193 height 61
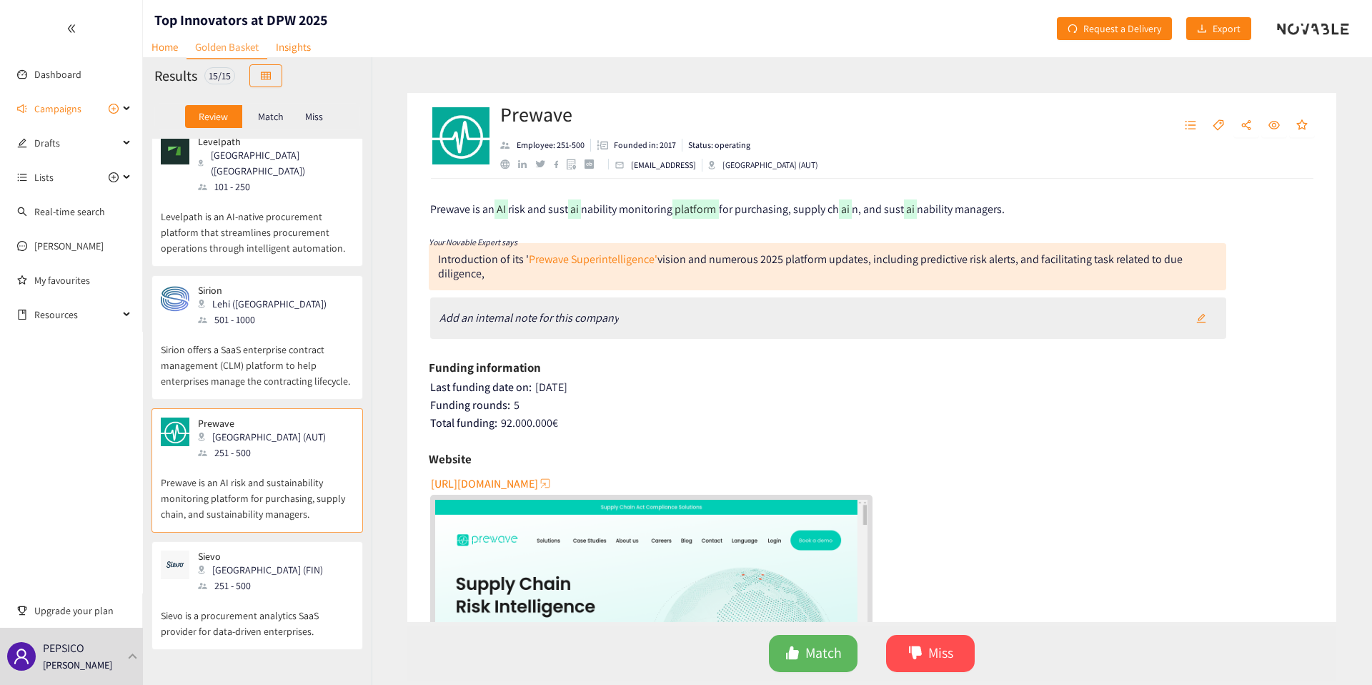
scroll to position [846, 0]
click at [292, 545] on div "Sievo Helsinki (FIN) 251 - 500" at bounding box center [257, 566] width 193 height 43
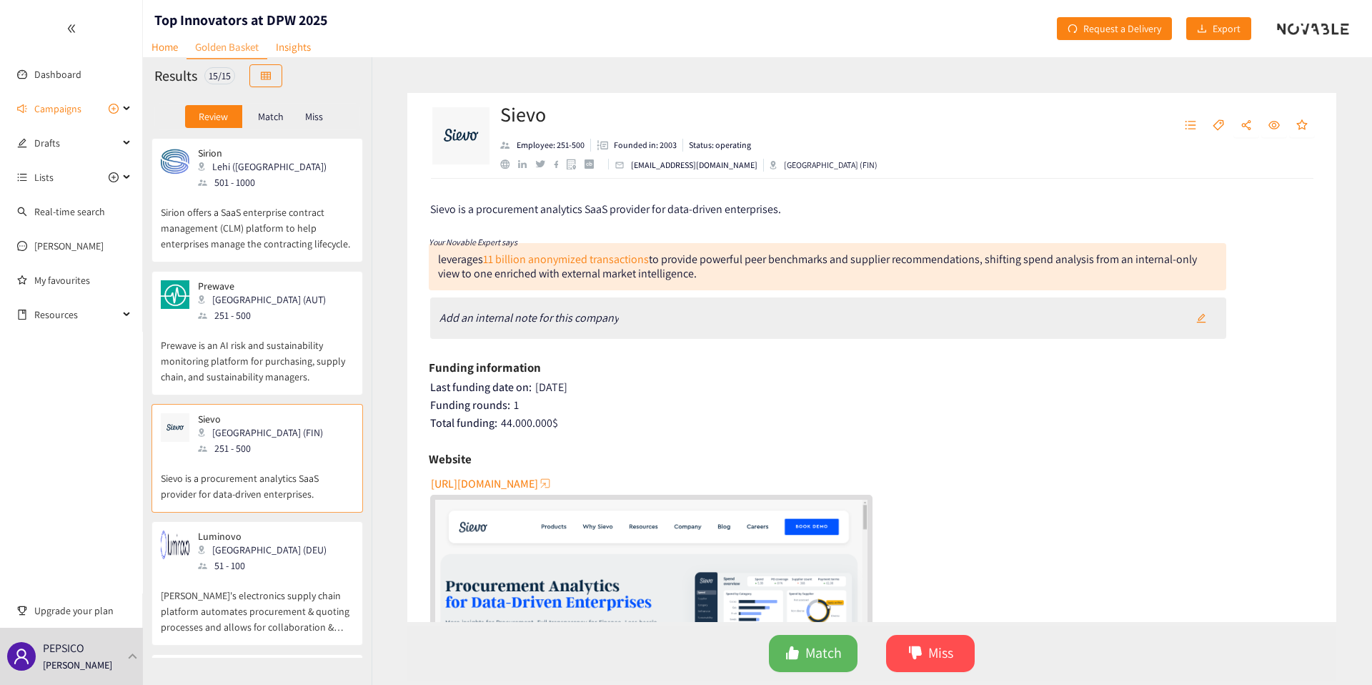
scroll to position [1012, 0]
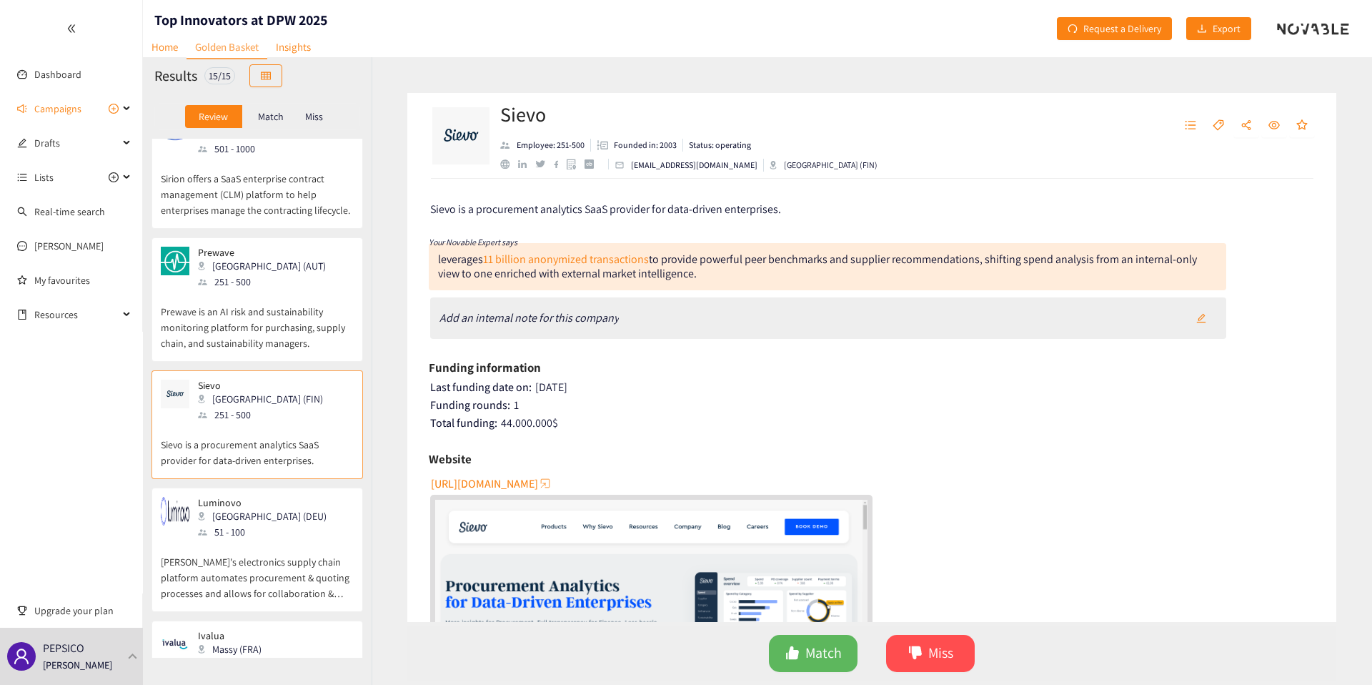
click at [297, 540] on p "Luminovo's electronics supply chain platform automates procurement & quoting pr…" at bounding box center [257, 570] width 193 height 61
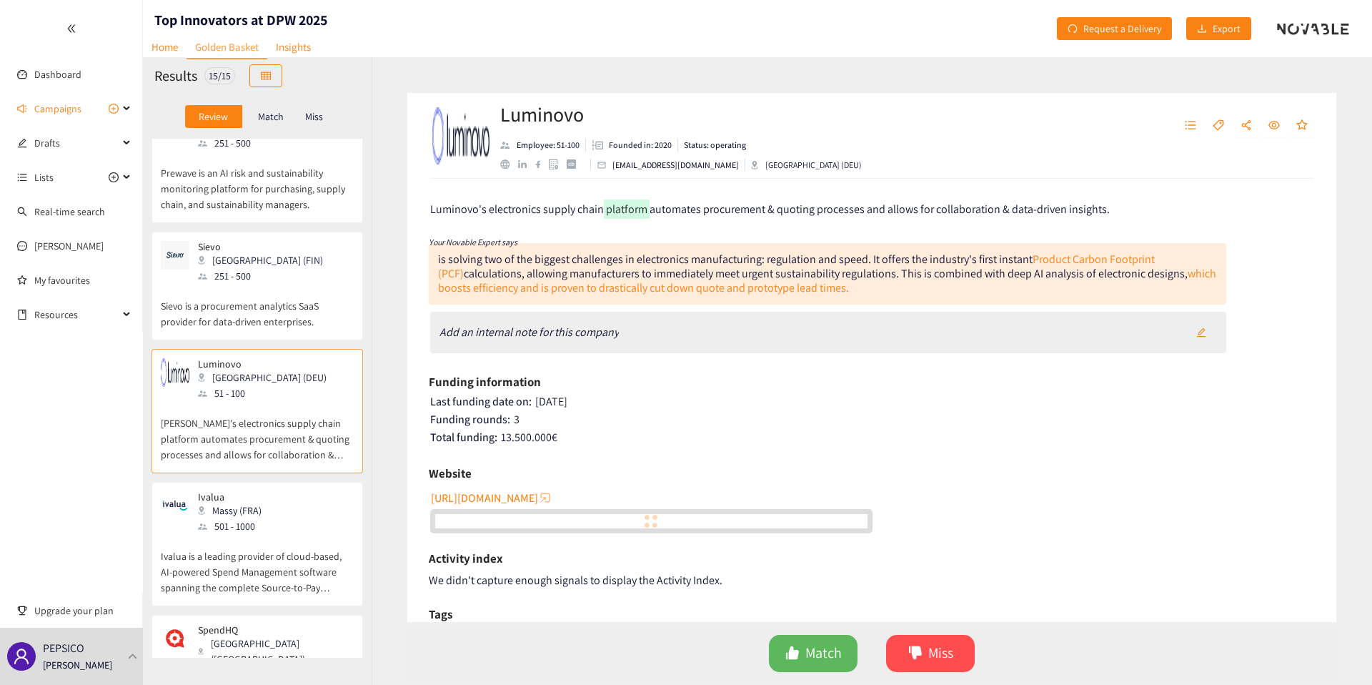
scroll to position [1150, 0]
click at [1216, 123] on icon "tag" at bounding box center [1218, 124] width 11 height 11
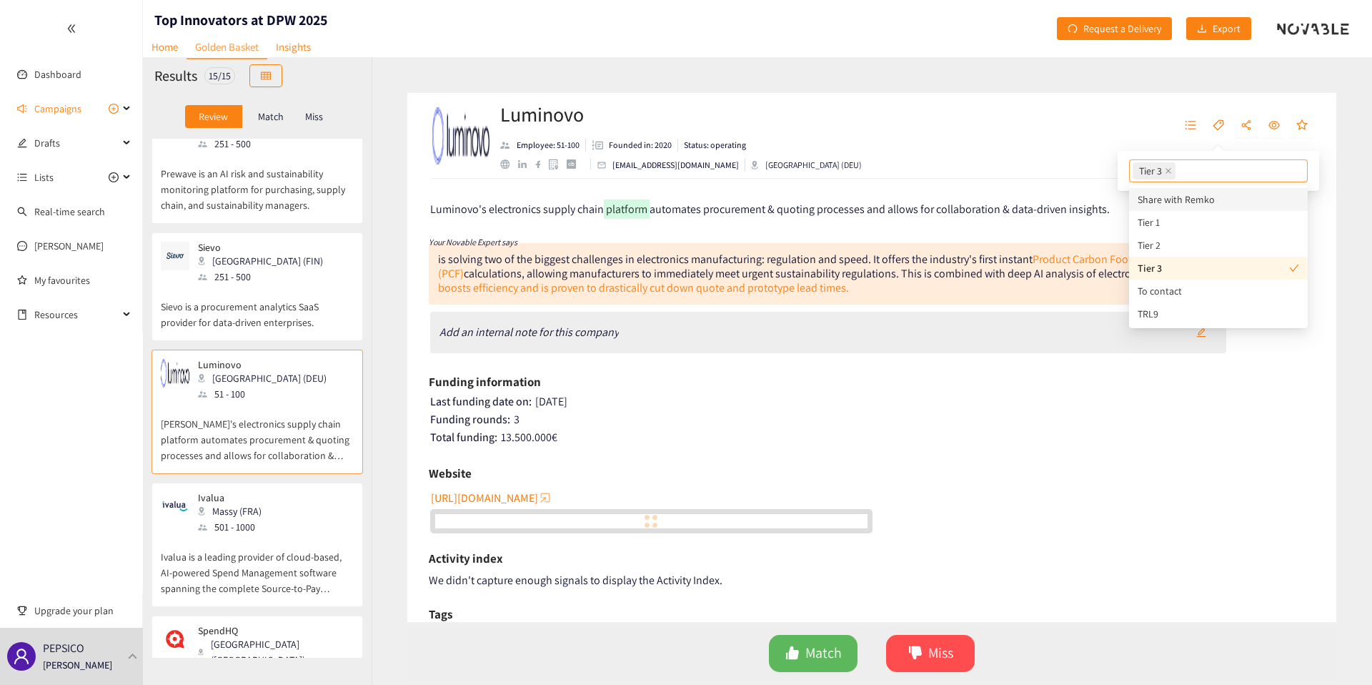
click at [1008, 119] on div "Luminovo Employee: 51-100 Founded in: 2020 Status: operating hello@luminovo.com…" at bounding box center [871, 136] width 929 height 86
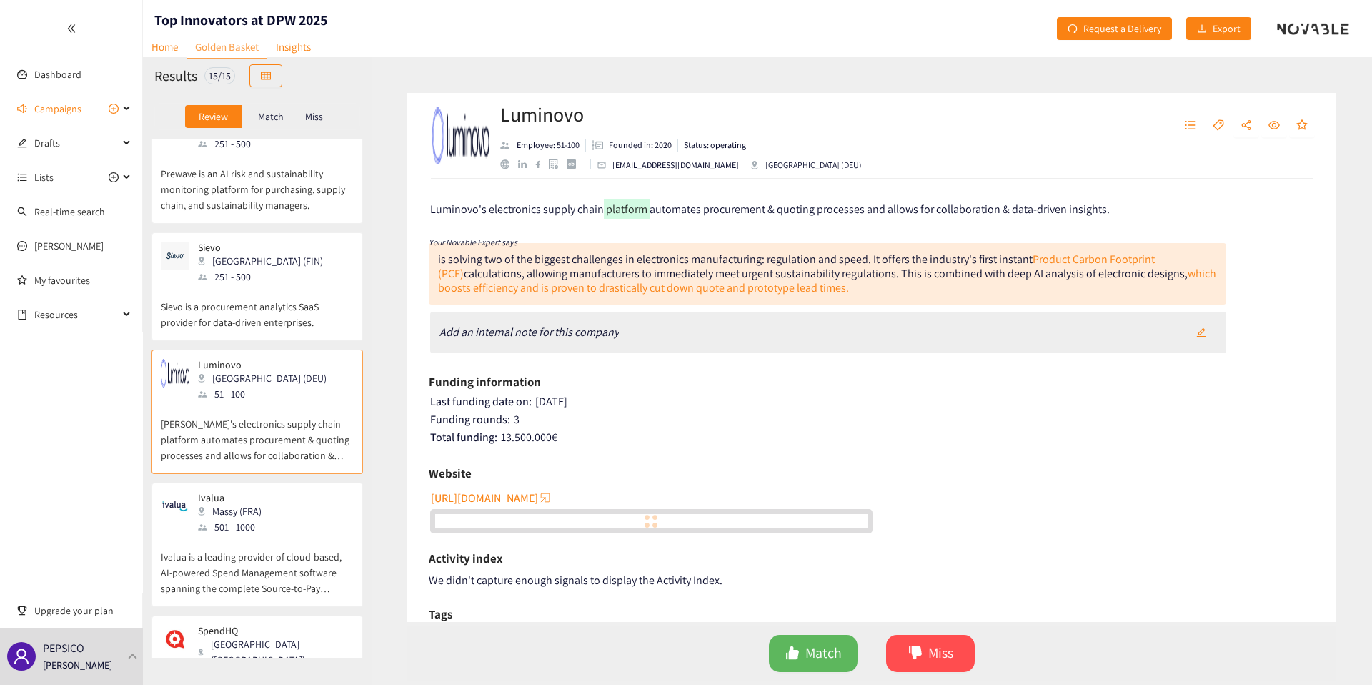
scroll to position [1444, 0]
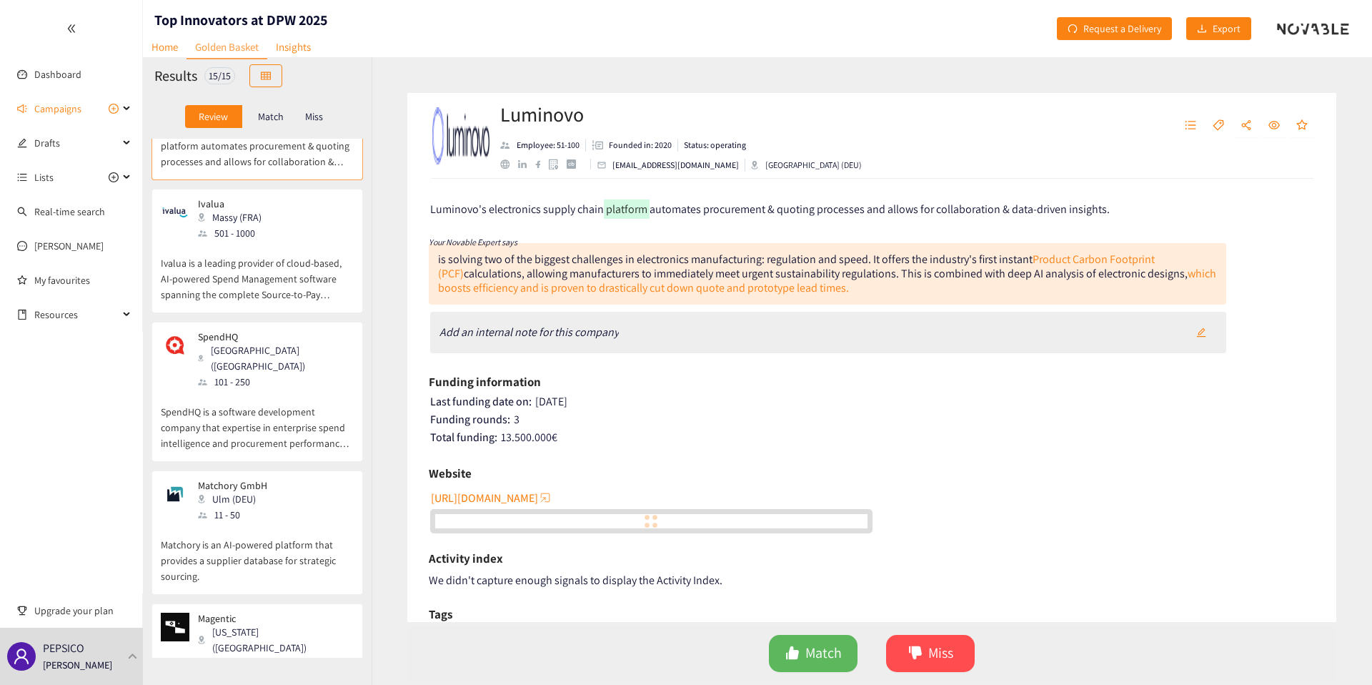
click at [234, 522] on p "Matchory is an AI-powered platform that provides a supplier database for‍ strat…" at bounding box center [257, 552] width 193 height 61
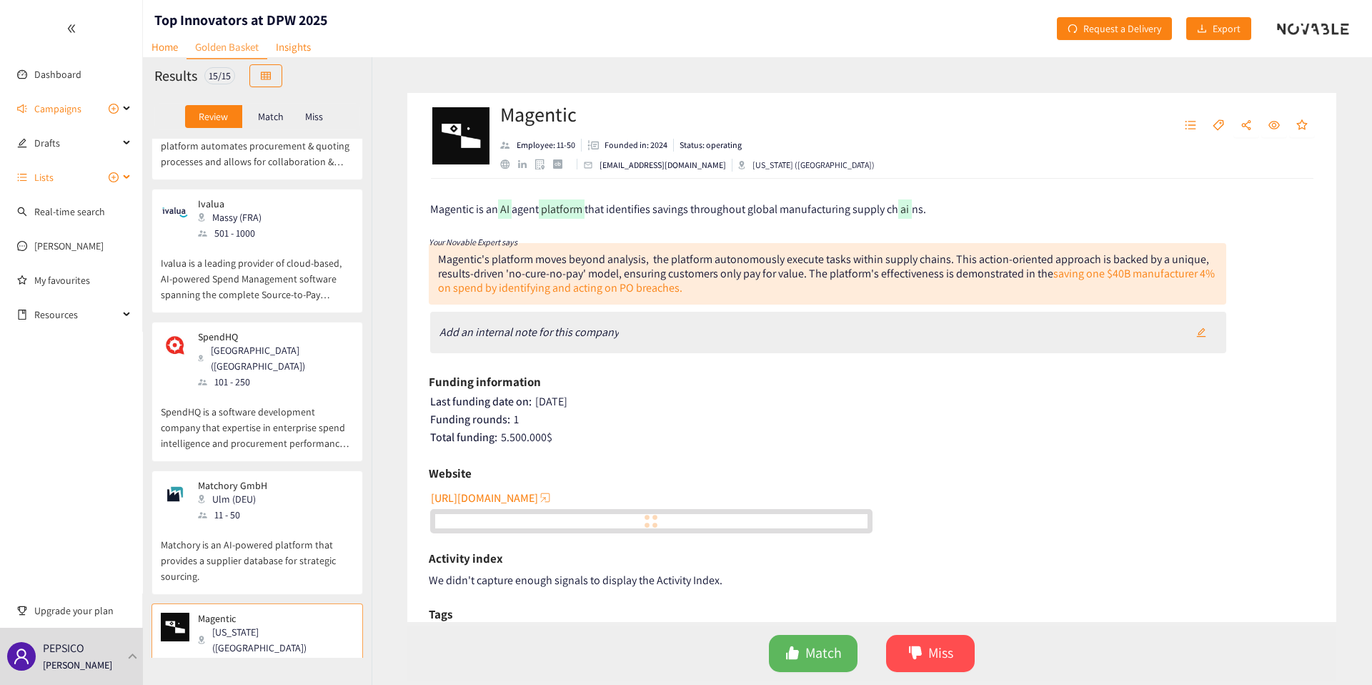
click at [63, 171] on span "Lists" at bounding box center [76, 177] width 84 height 29
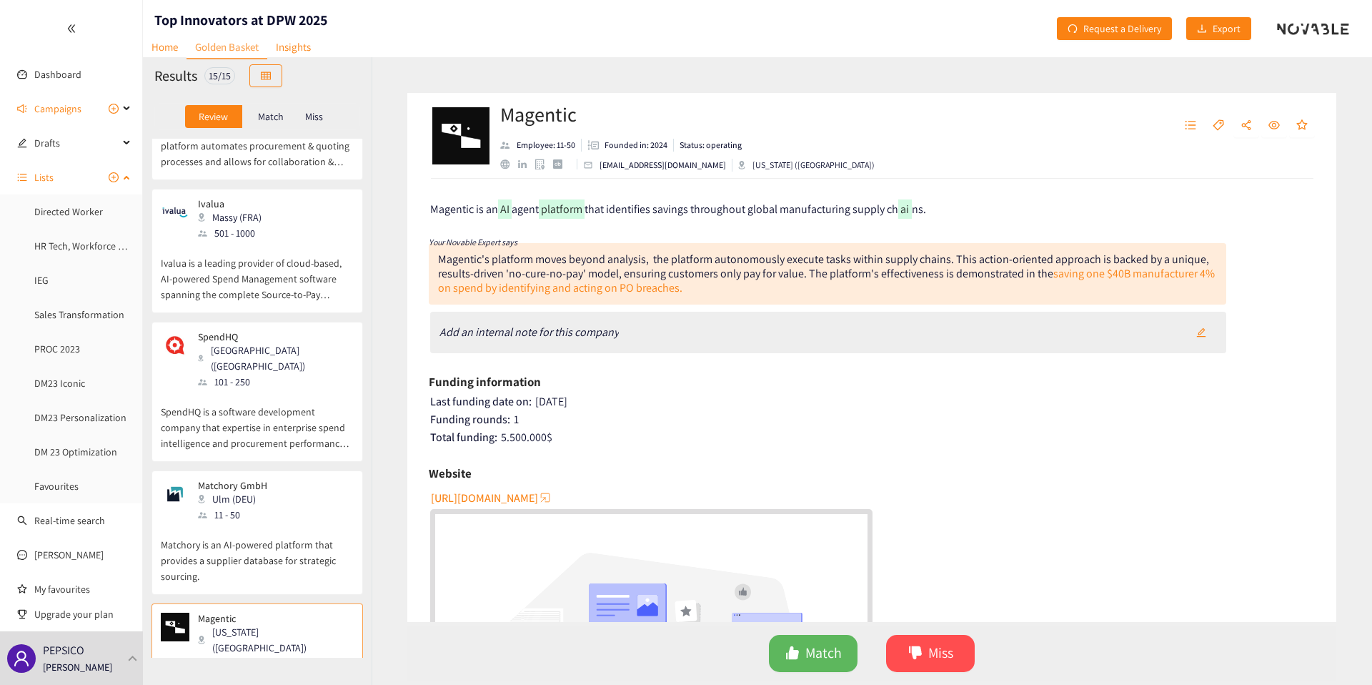
click at [43, 177] on span "Lists" at bounding box center [43, 177] width 19 height 29
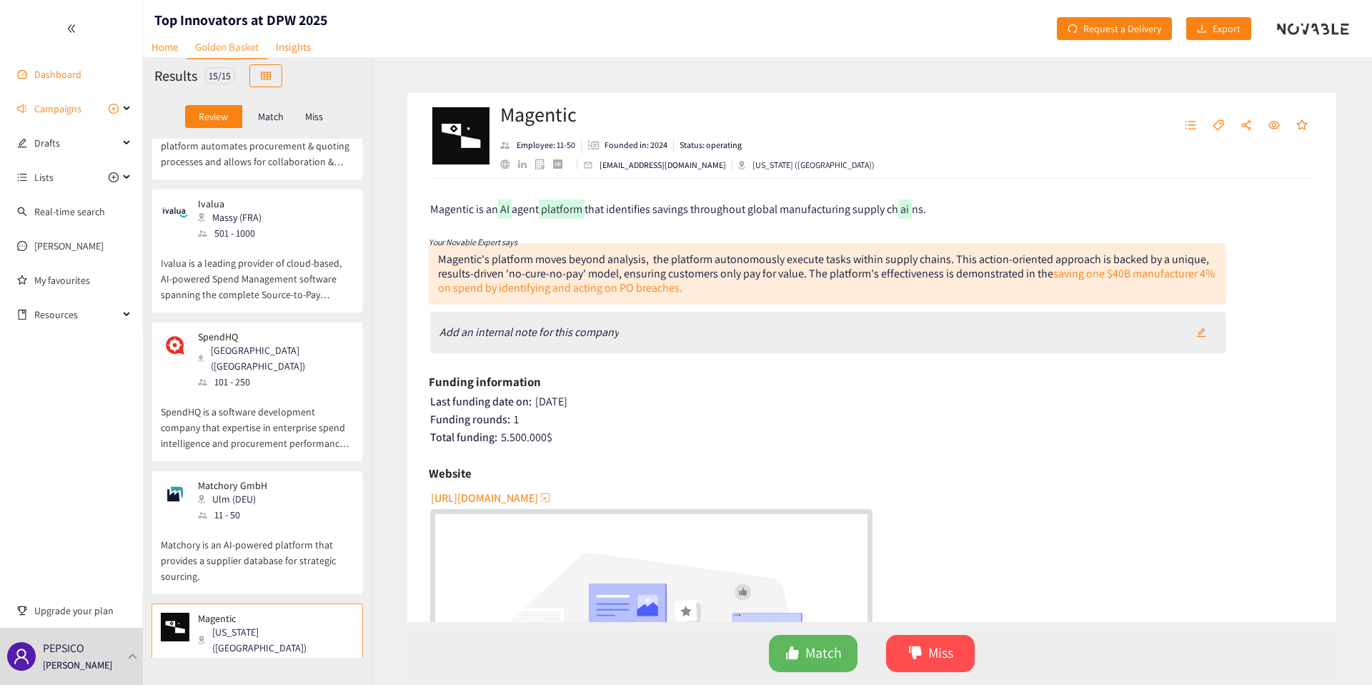
click at [41, 68] on link "Dashboard" at bounding box center [57, 74] width 47 height 13
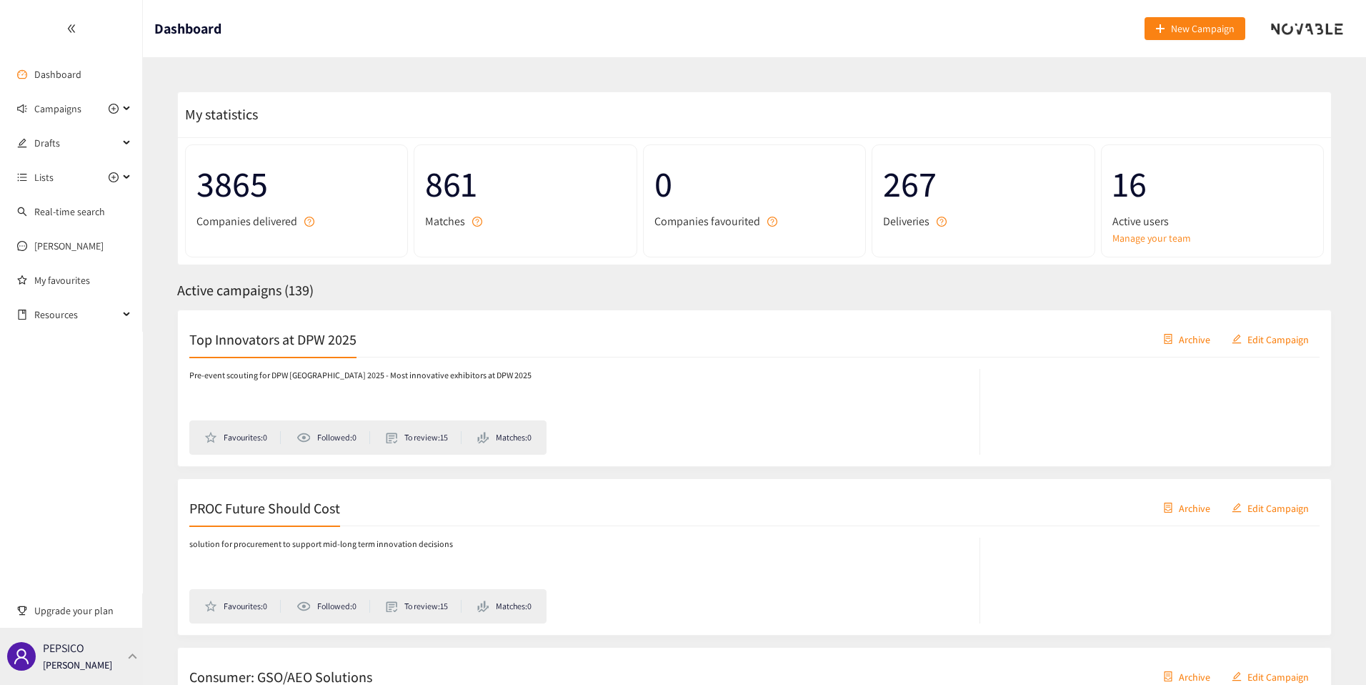
click at [115, 664] on div "PEPSICO Thibaut Jacobs" at bounding box center [71, 655] width 143 height 57
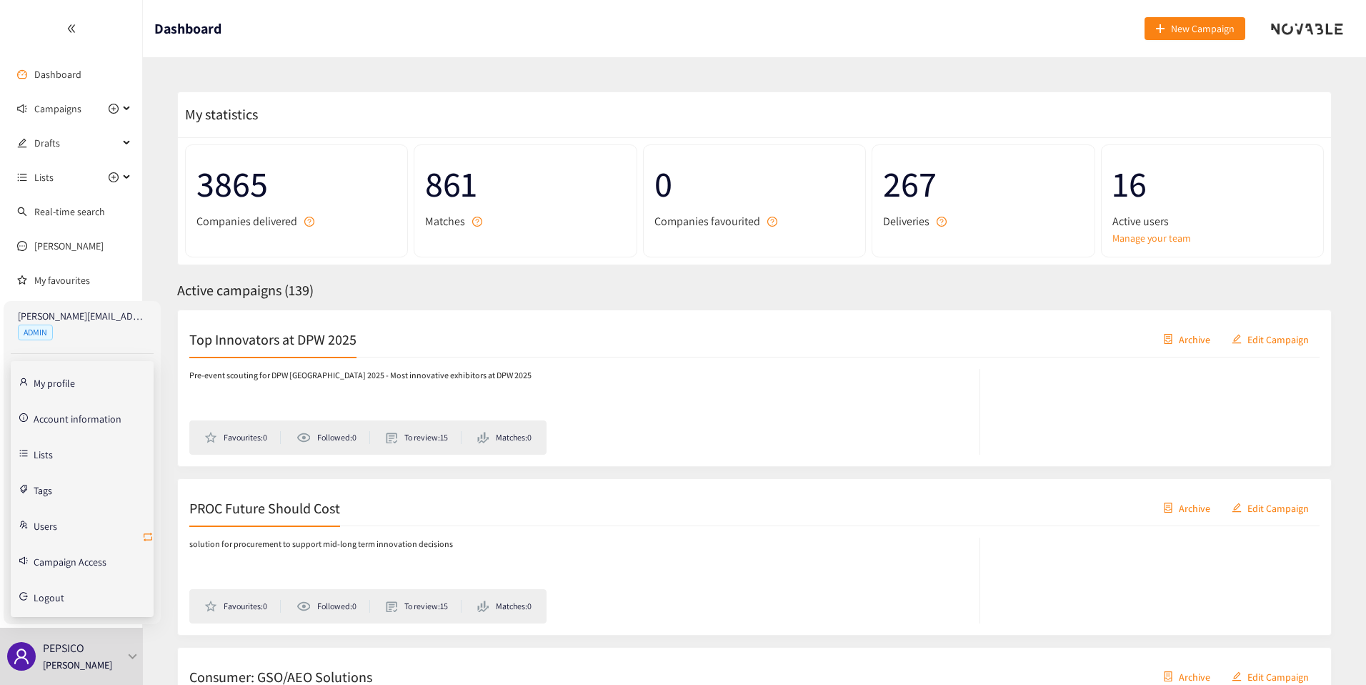
click at [147, 539] on icon "retweet" at bounding box center [148, 536] width 9 height 9
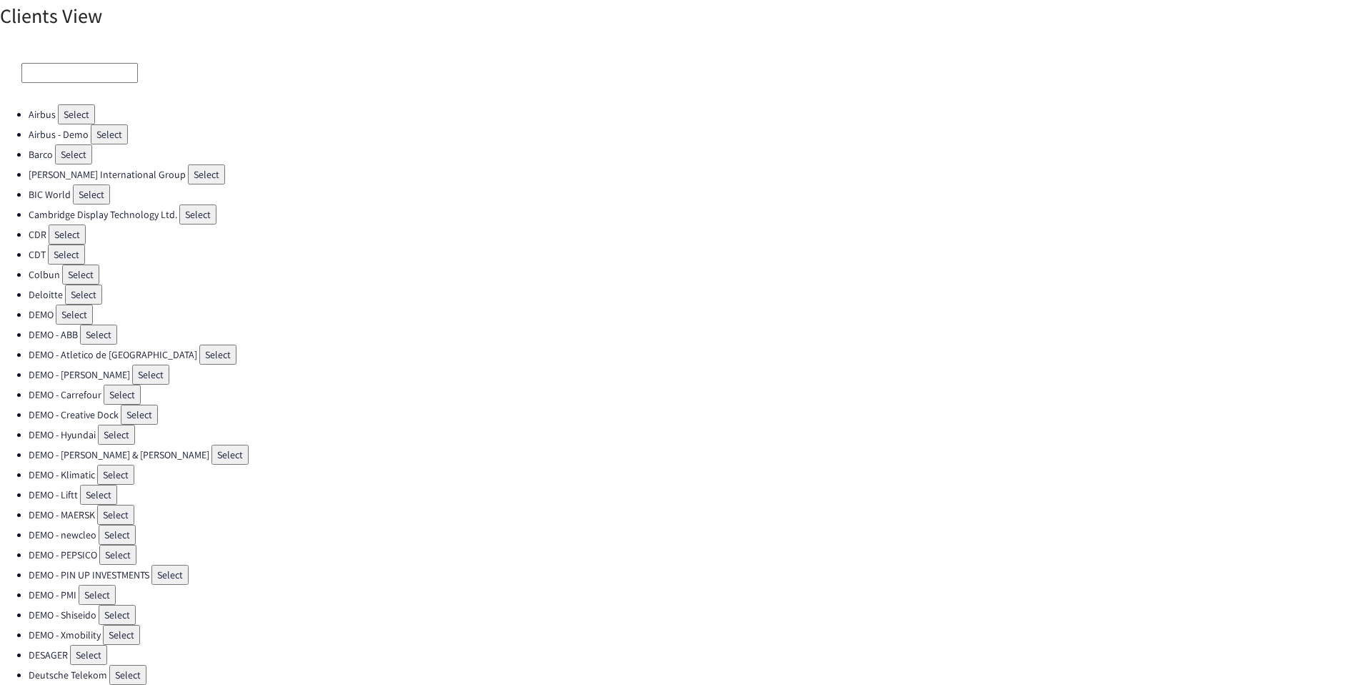
click at [44, 76] on input at bounding box center [79, 73] width 116 height 20
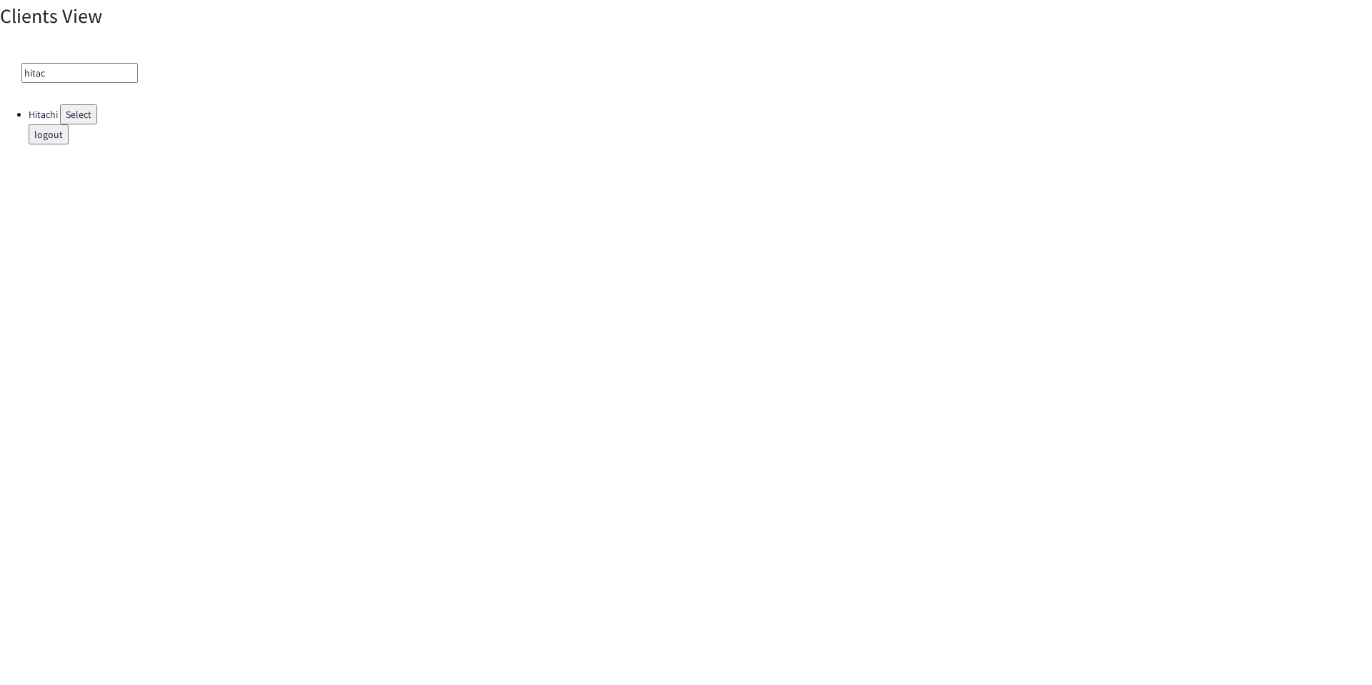
type input "hitac"
click at [71, 115] on button "Select" at bounding box center [78, 114] width 37 height 20
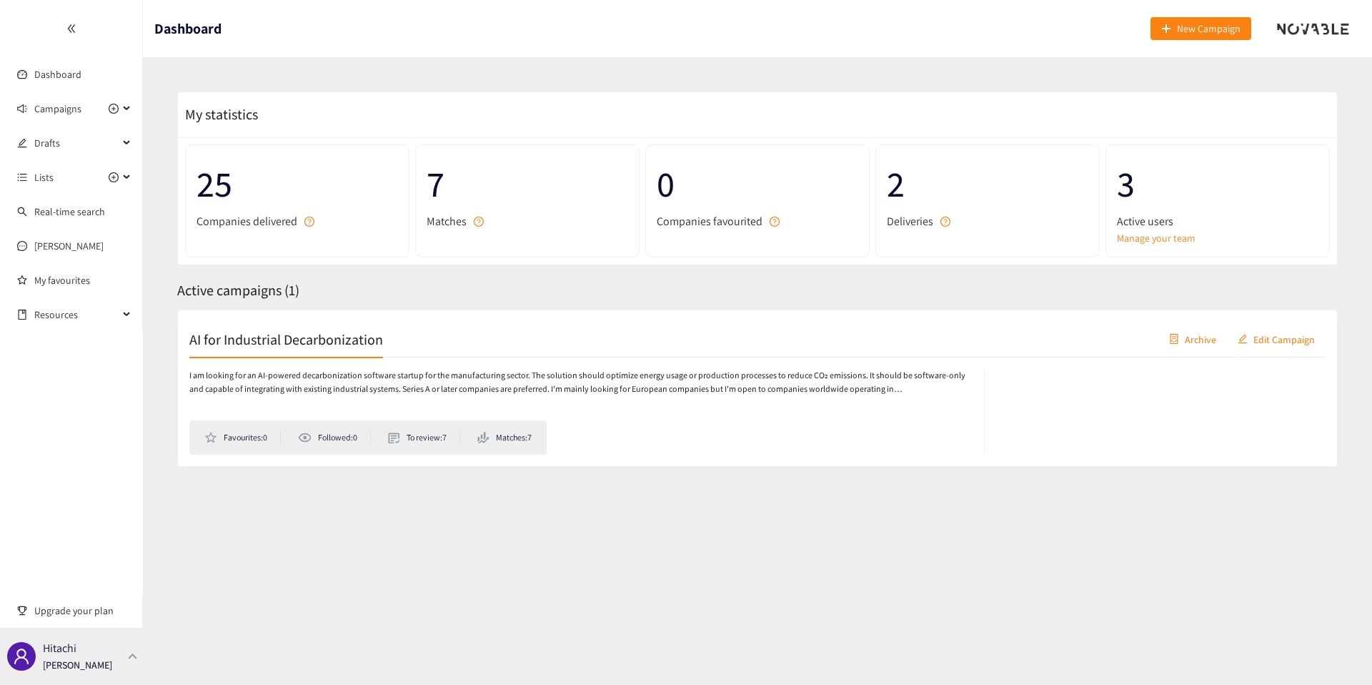
click at [90, 660] on p "[PERSON_NAME]" at bounding box center [77, 665] width 69 height 16
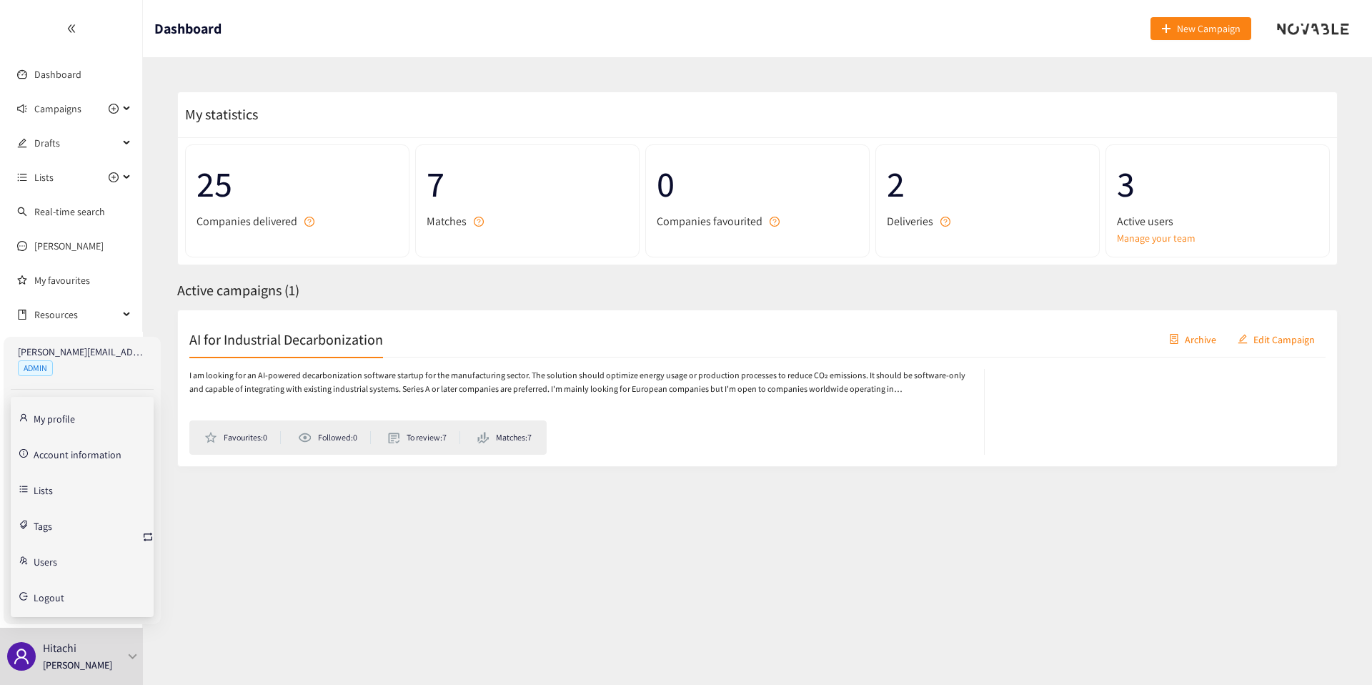
click at [59, 457] on link "Account information" at bounding box center [78, 453] width 88 height 13
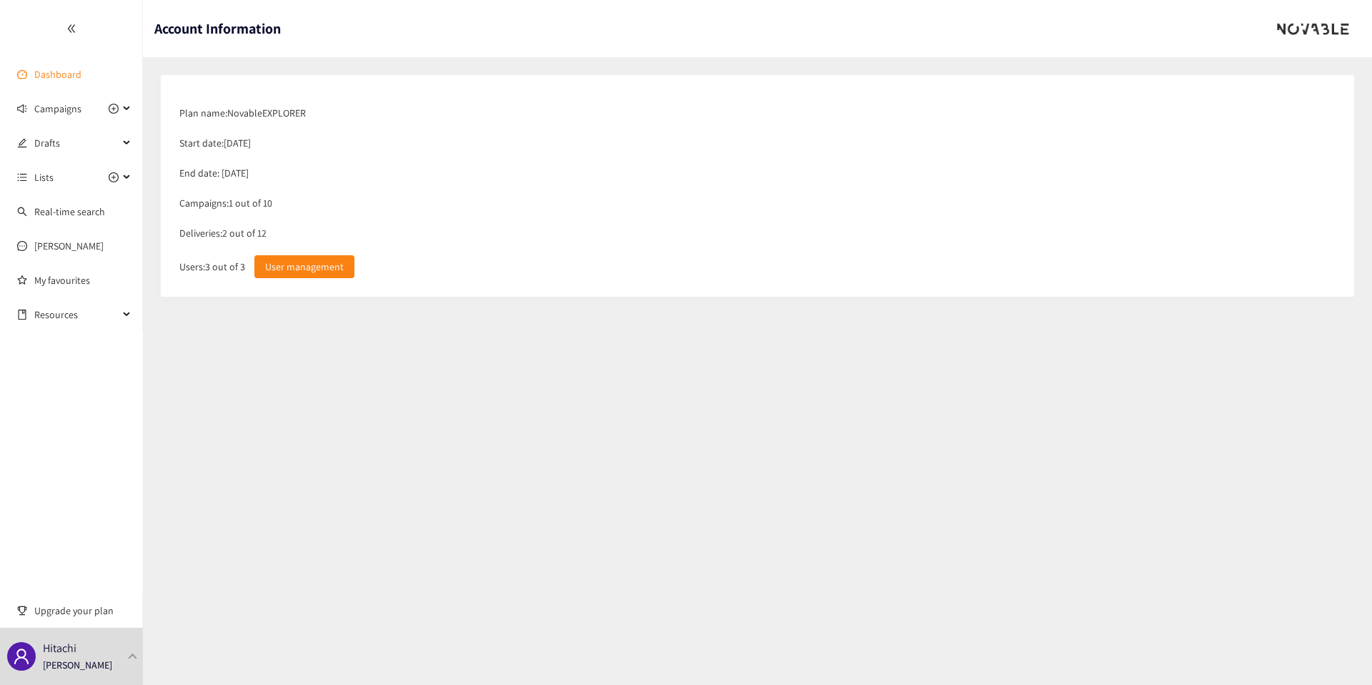
click at [57, 74] on link "Dashboard" at bounding box center [57, 74] width 47 height 13
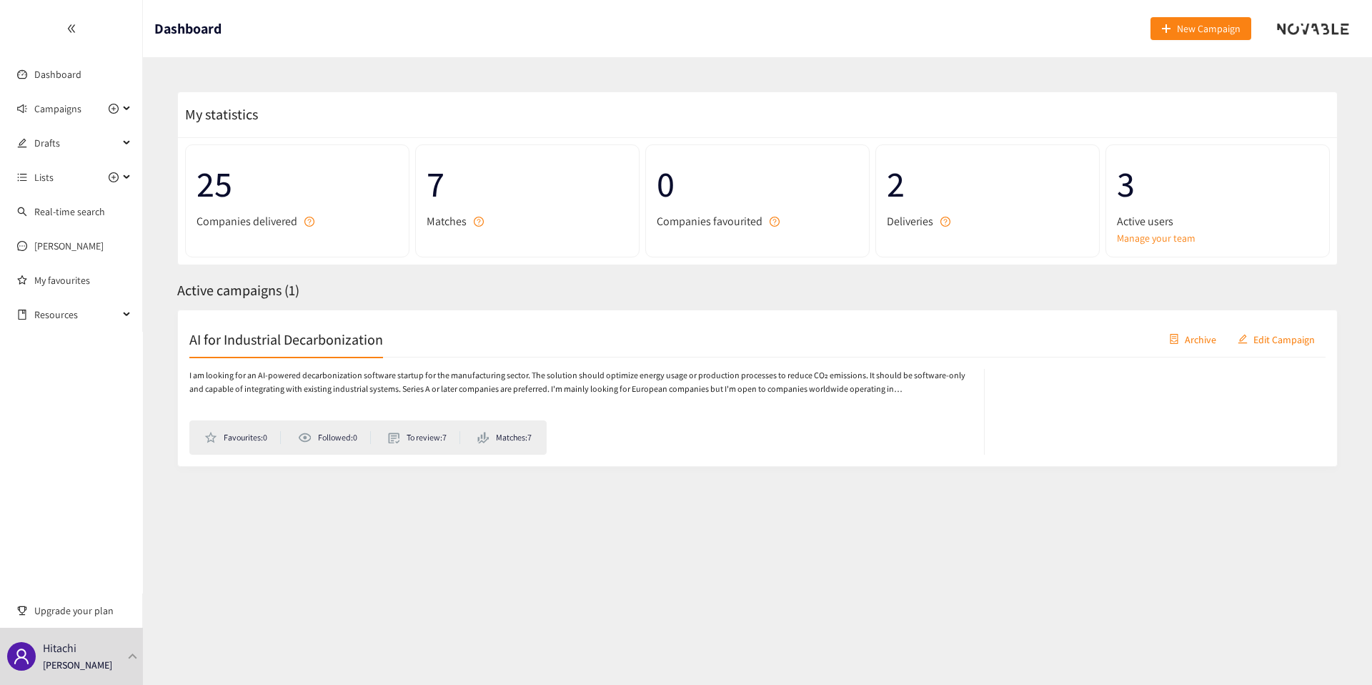
click at [1121, 227] on span "Active users" at bounding box center [1145, 221] width 56 height 18
click at [1125, 230] on link "Manage your team" at bounding box center [1218, 238] width 202 height 16
